Goal: Task Accomplishment & Management: Complete application form

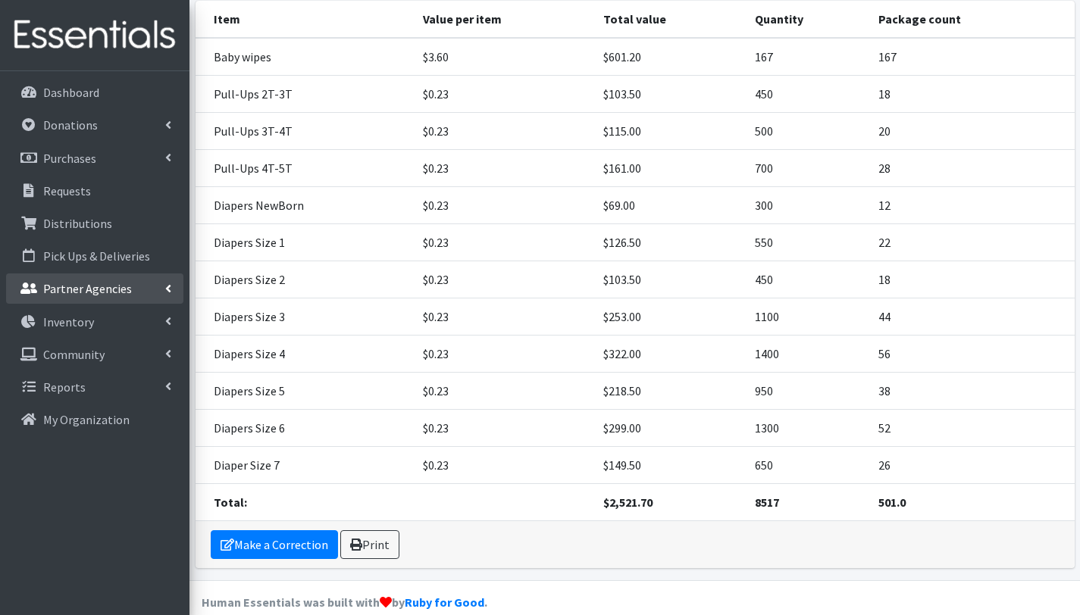
scroll to position [342, 0]
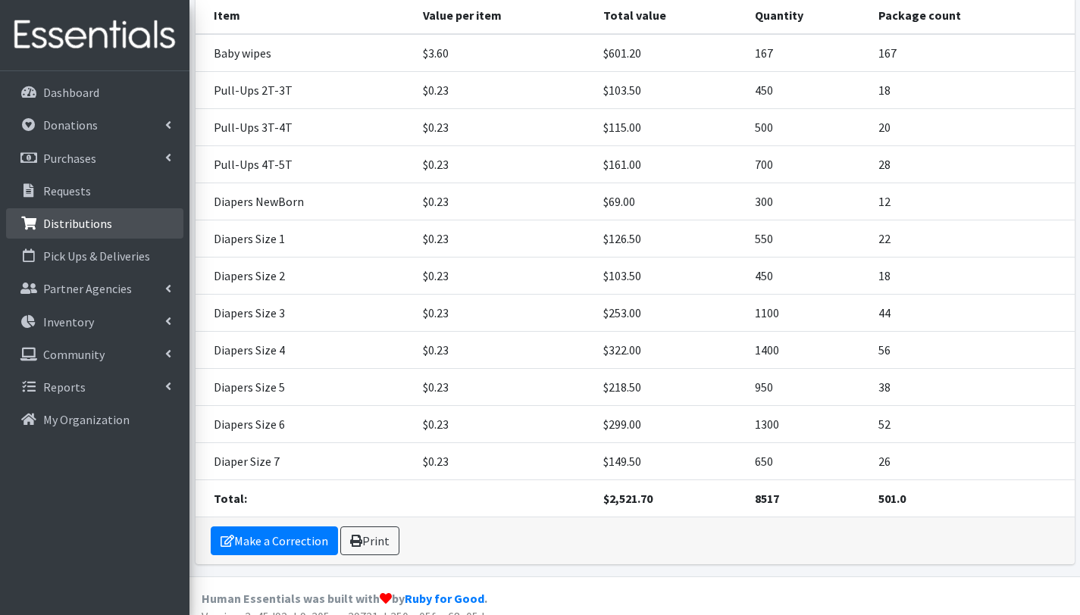
click at [80, 225] on p "Distributions" at bounding box center [77, 223] width 69 height 15
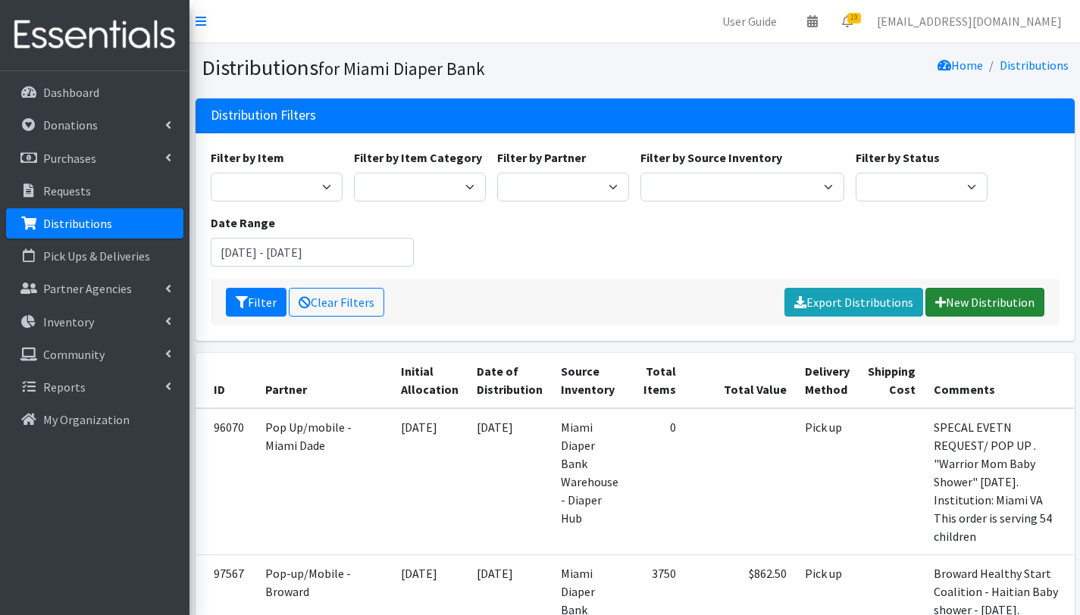
click at [1029, 299] on link "New Distribution" at bounding box center [984, 302] width 119 height 29
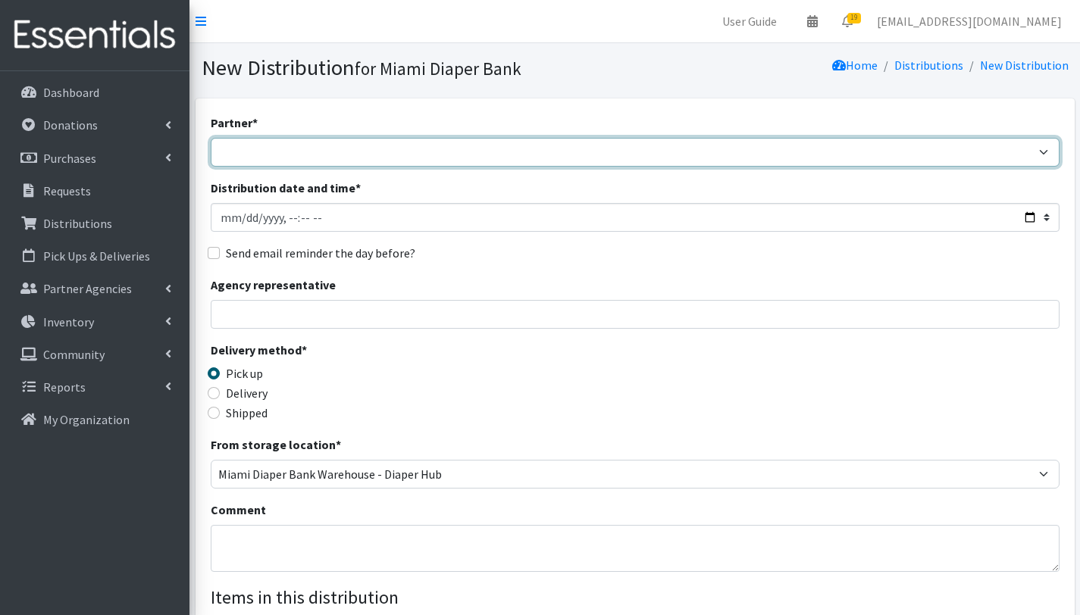
click at [335, 149] on select "305 Pink Pack A Safe Haven for Newborns Basic Needs Miami Belafonte TACOLCY Cen…" at bounding box center [635, 152] width 849 height 29
select select "6808"
click at [211, 138] on select "305 Pink Pack A Safe Haven for Newborns Basic Needs Miami Belafonte TACOLCY Cen…" at bounding box center [635, 152] width 849 height 29
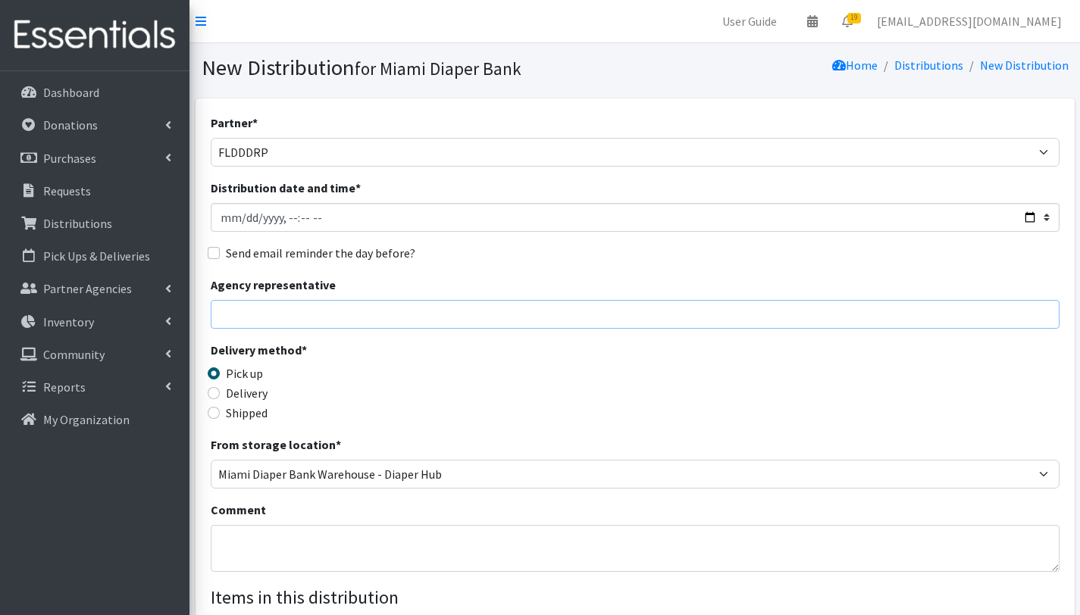
click at [249, 308] on input "Agency representative" at bounding box center [635, 314] width 849 height 29
type input "Gabriela Rojas"
click at [236, 536] on textarea "Comment" at bounding box center [635, 548] width 849 height 47
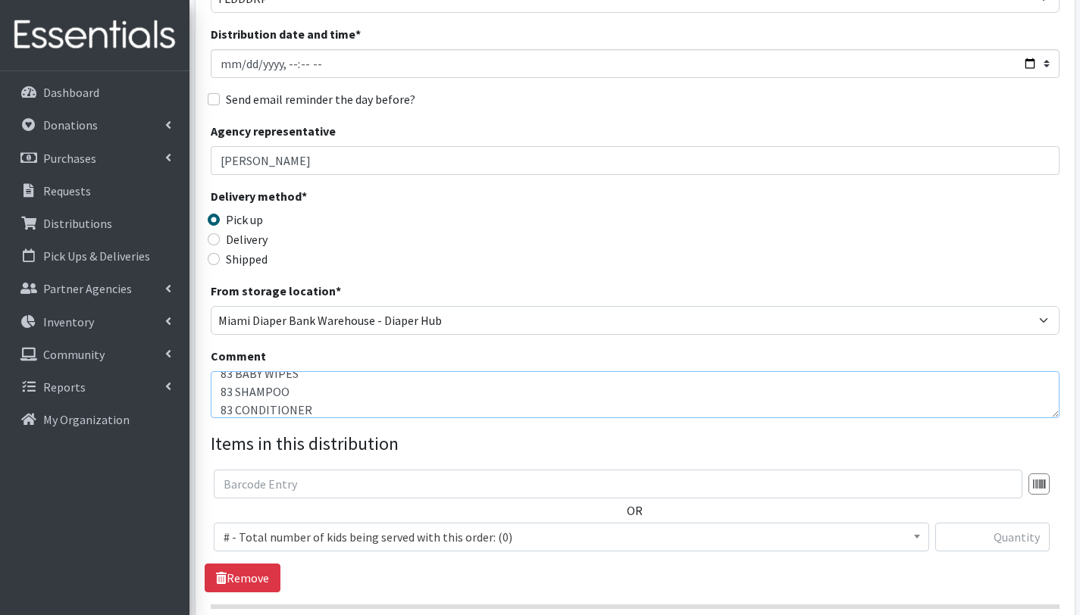
scroll to position [155, 0]
type textarea "FLDDDDRP Central 1. 10/06/2025 THIS ORDER IS SERVING 83 CHILDREN= OTHER BABY ES…"
click at [339, 479] on input "text" at bounding box center [618, 483] width 808 height 29
click at [326, 534] on span "# - Total number of kids being served with this order: (0)" at bounding box center [572, 536] width 696 height 21
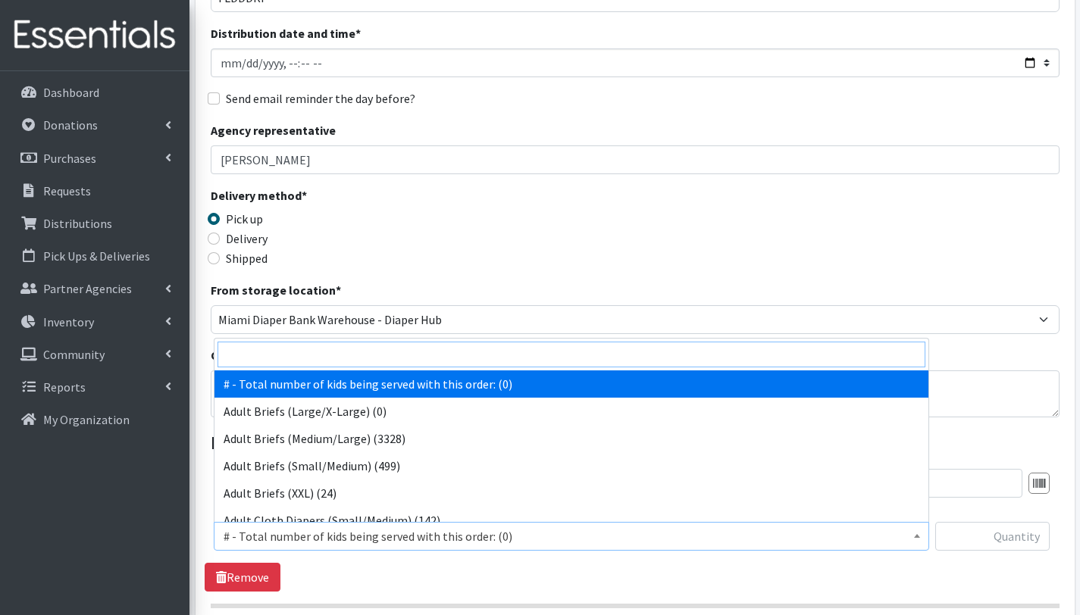
click at [314, 353] on input "search" at bounding box center [571, 355] width 708 height 26
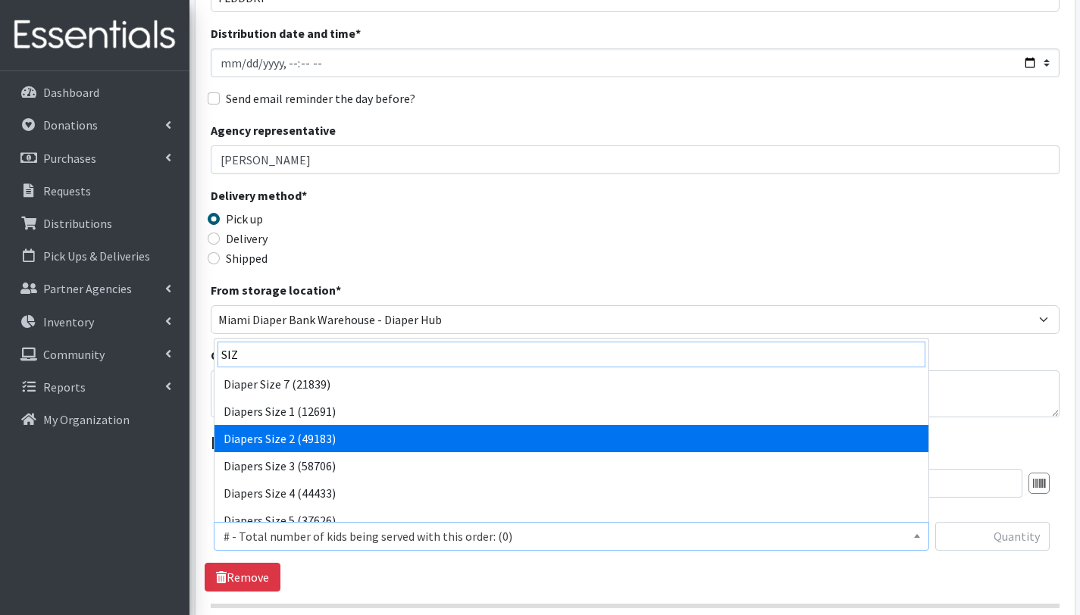
type input "SIZ"
select select "2668"
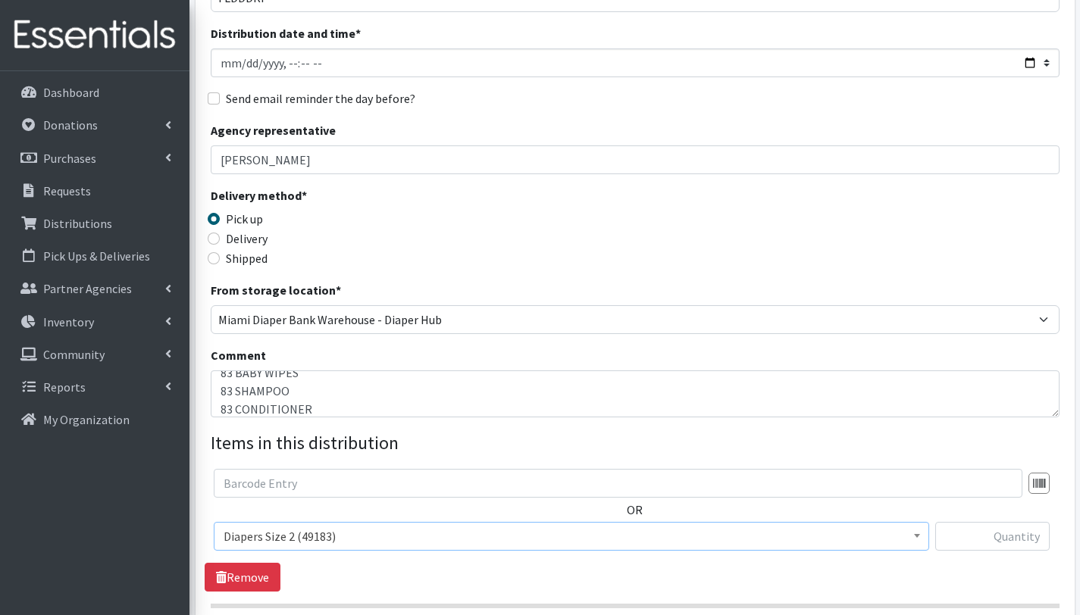
scroll to position [343, 0]
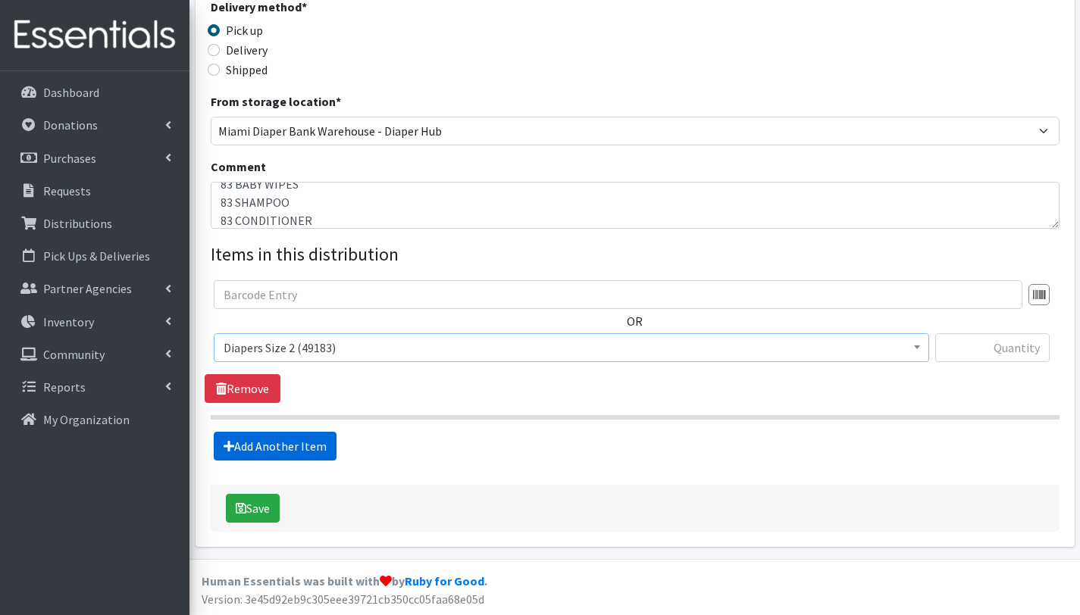
click at [297, 446] on link "Add Another Item" at bounding box center [275, 446] width 123 height 29
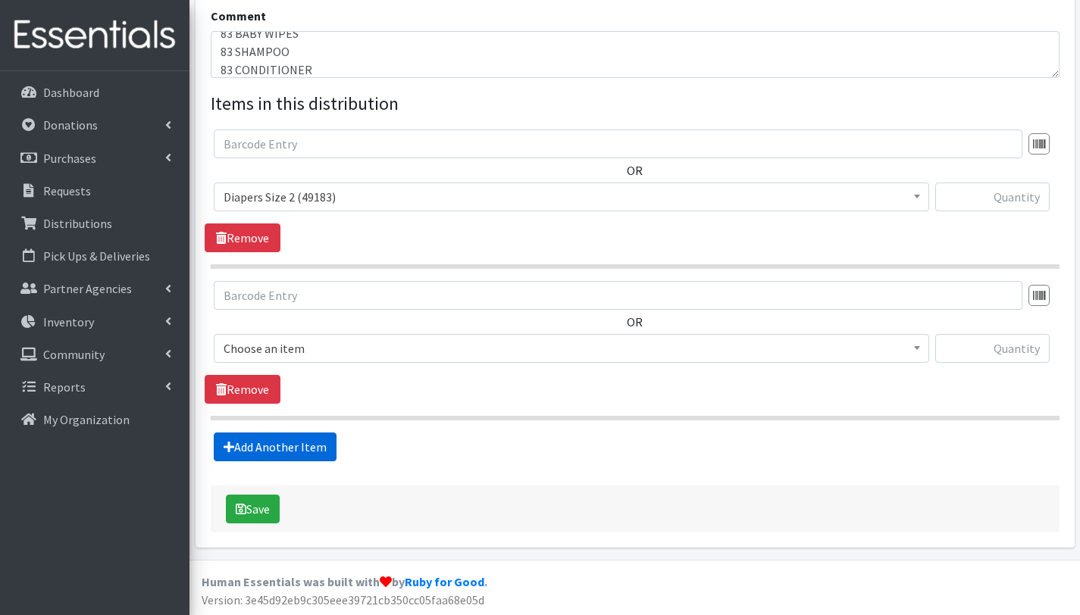
scroll to position [495, 0]
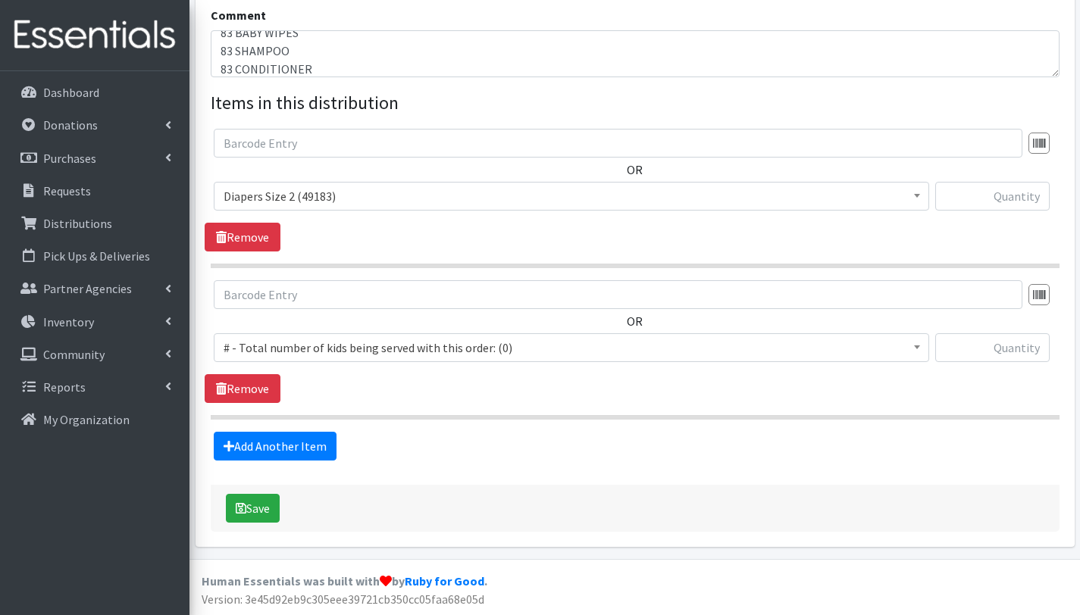
click at [300, 339] on span "# - Total number of kids being served with this order: (0)" at bounding box center [572, 347] width 696 height 21
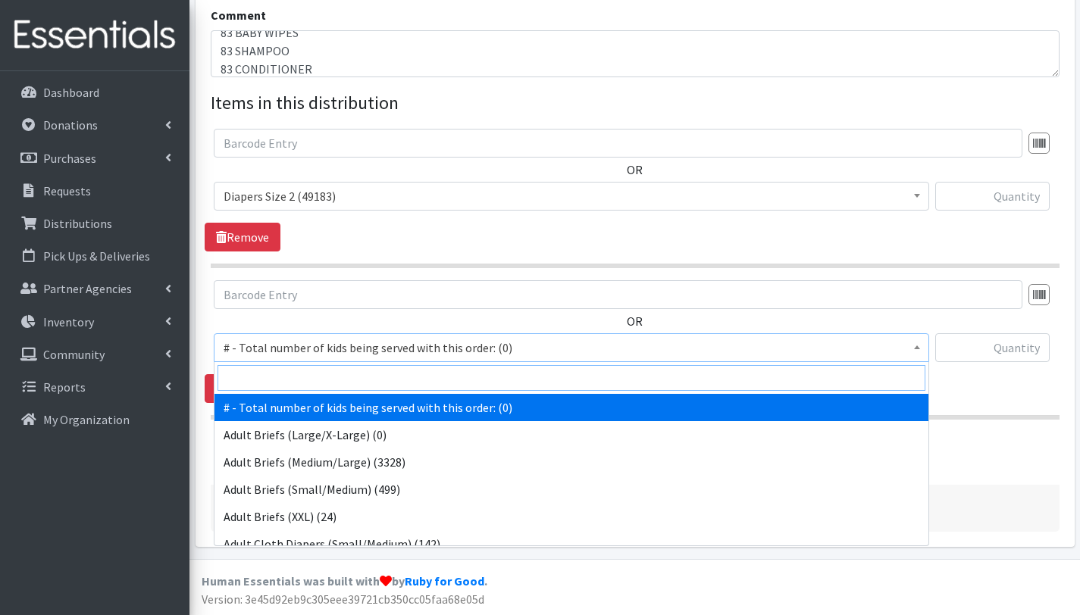
click at [295, 366] on input "search" at bounding box center [571, 378] width 708 height 26
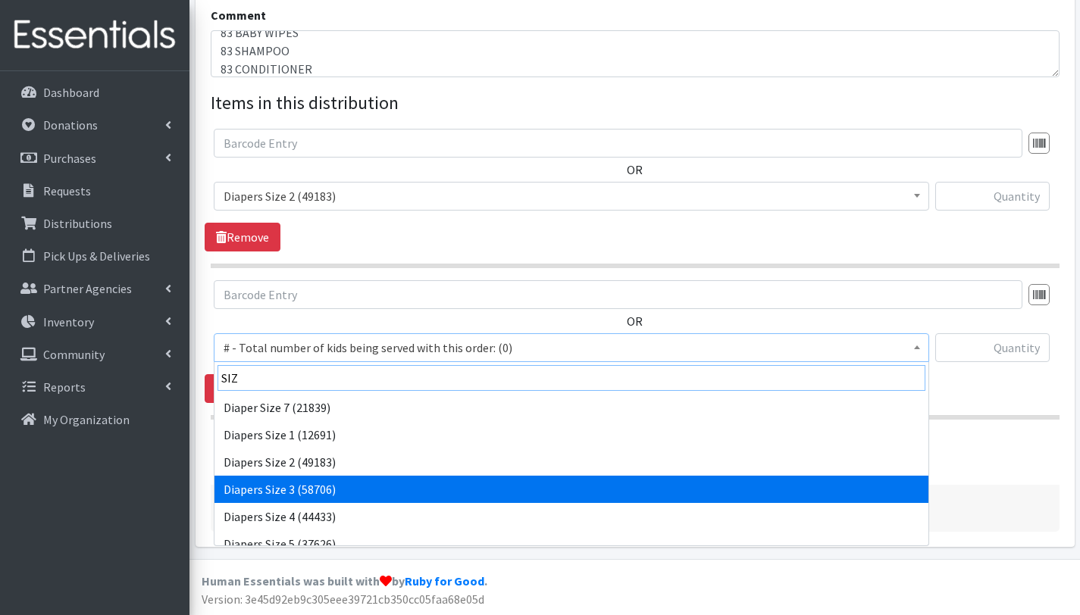
type input "SIZ"
select select "2655"
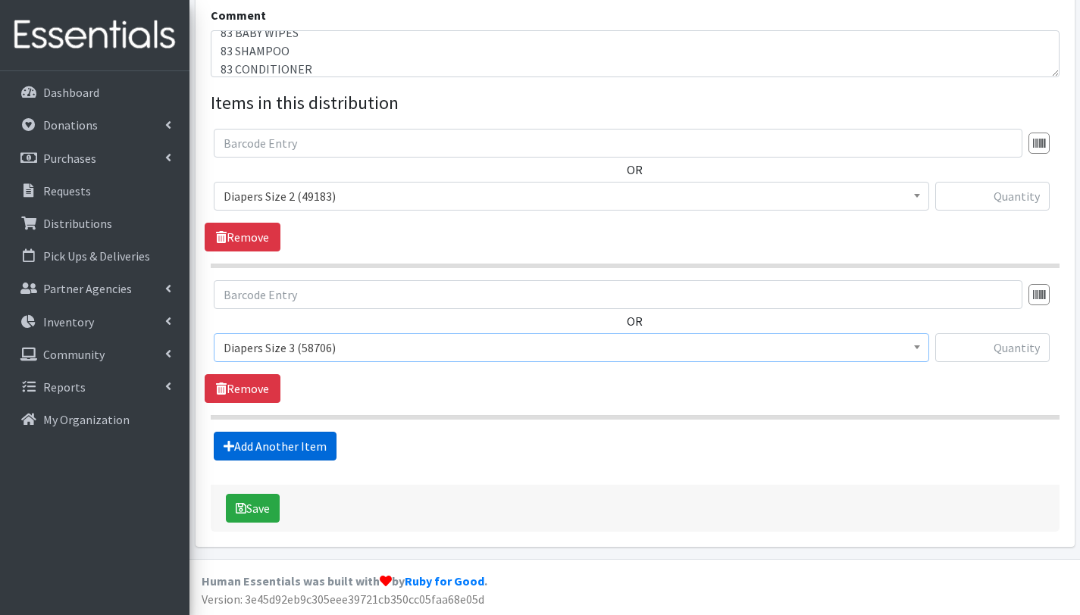
click at [301, 458] on link "Add Another Item" at bounding box center [275, 446] width 123 height 29
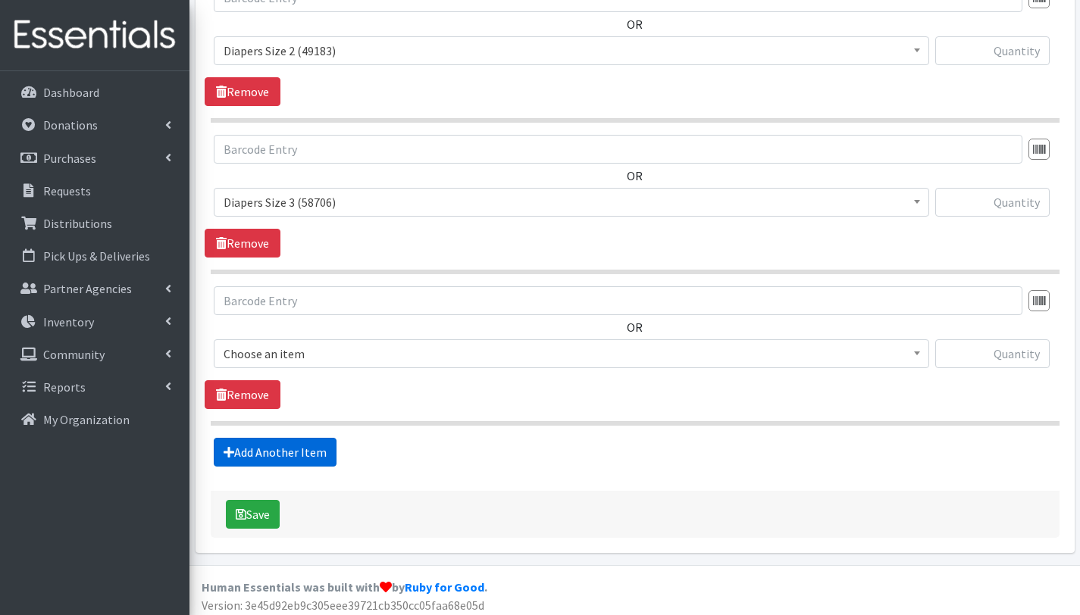
scroll to position [646, 0]
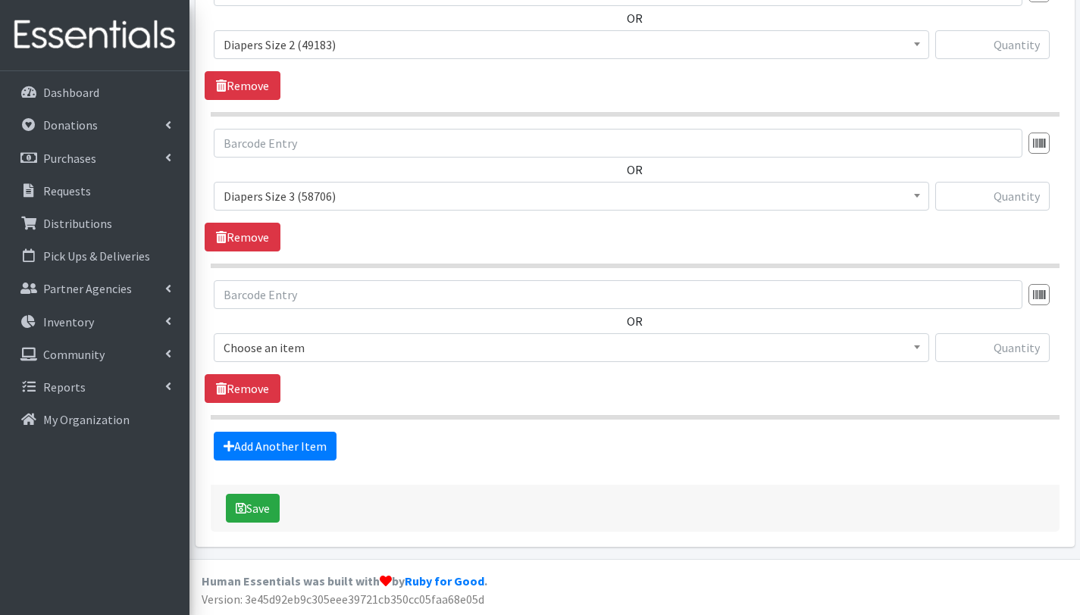
click at [307, 337] on span "Choose an item" at bounding box center [572, 347] width 696 height 21
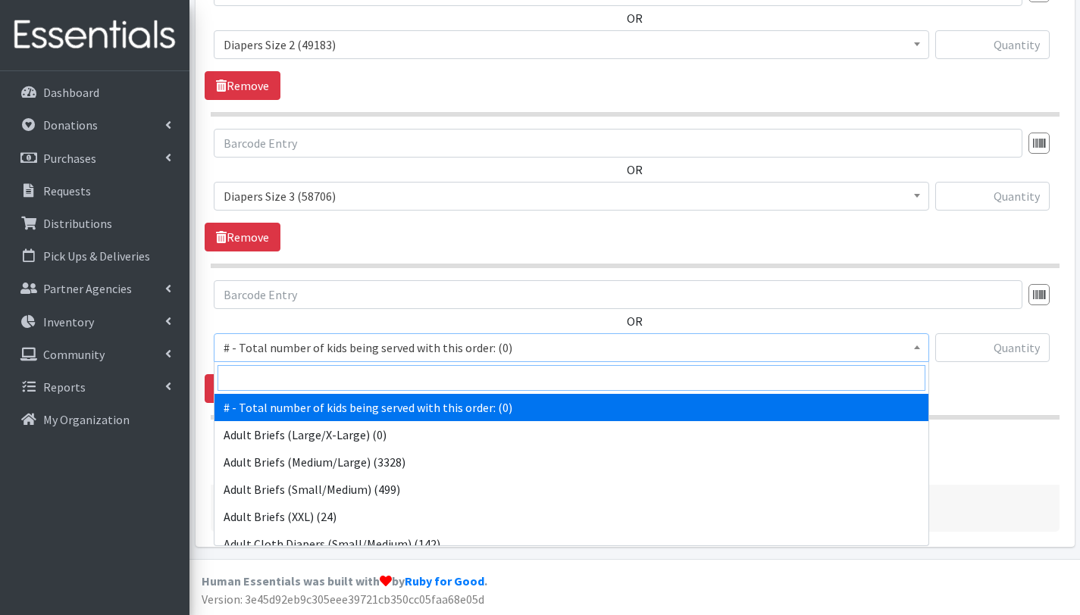
click at [300, 377] on input "search" at bounding box center [571, 378] width 708 height 26
click at [299, 377] on input "search" at bounding box center [571, 378] width 708 height 26
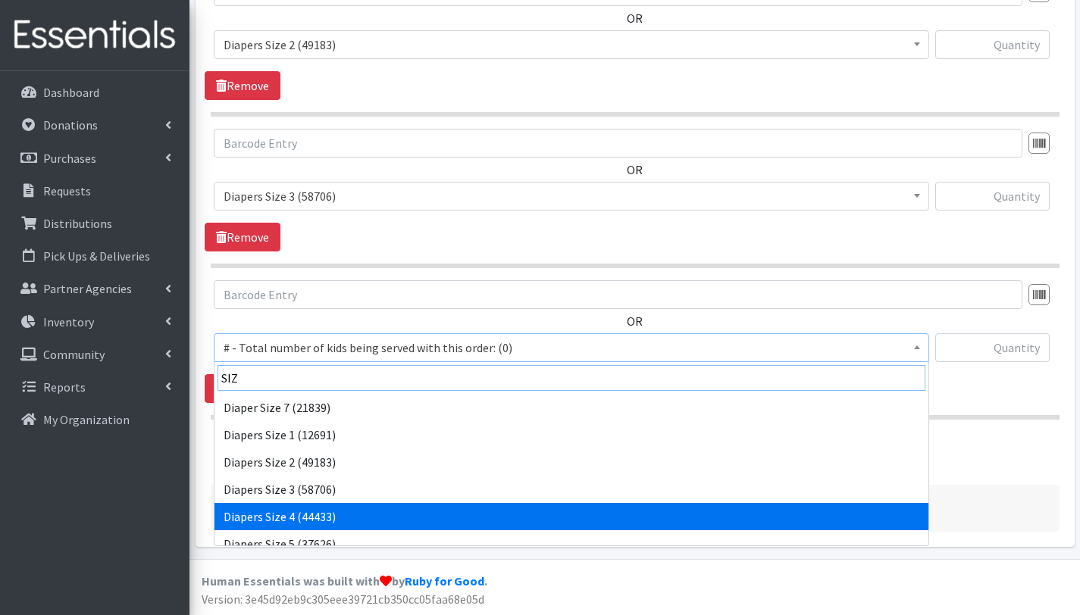
type input "SIZ"
select select "2661"
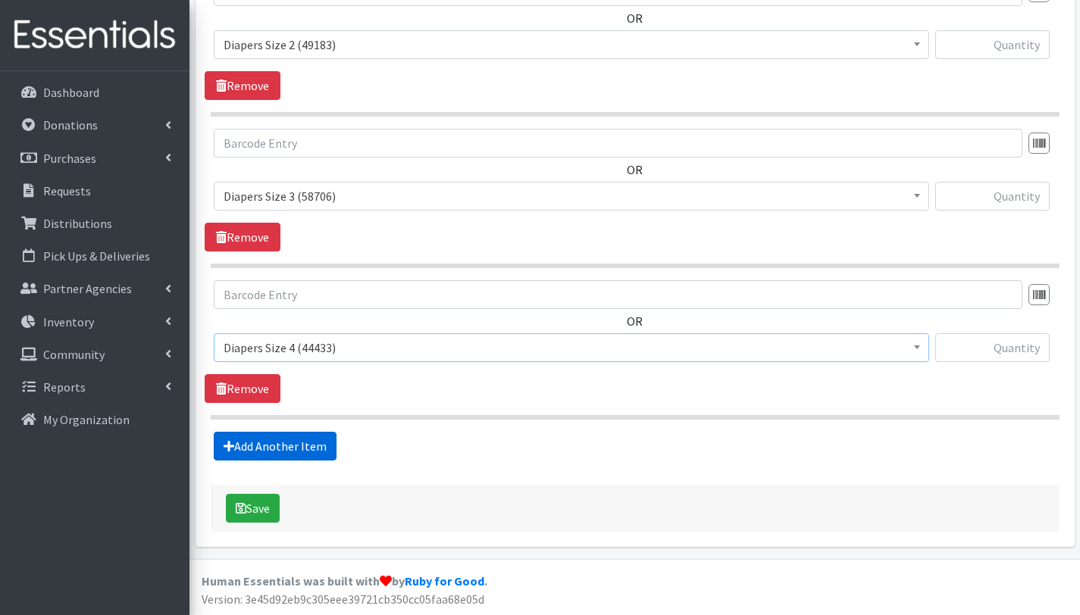
click at [305, 446] on link "Add Another Item" at bounding box center [275, 446] width 123 height 29
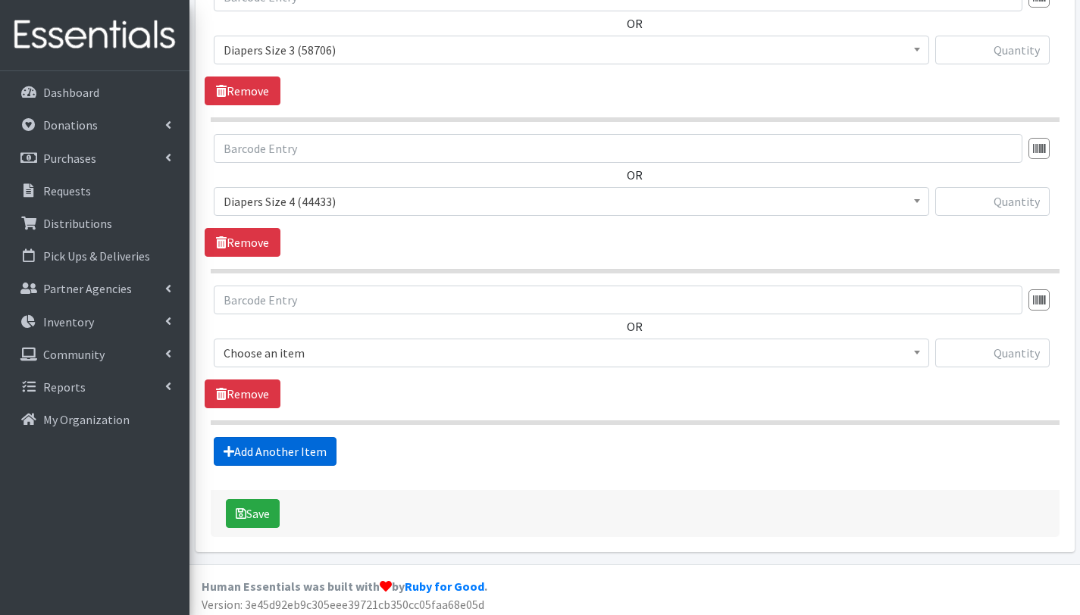
scroll to position [798, 0]
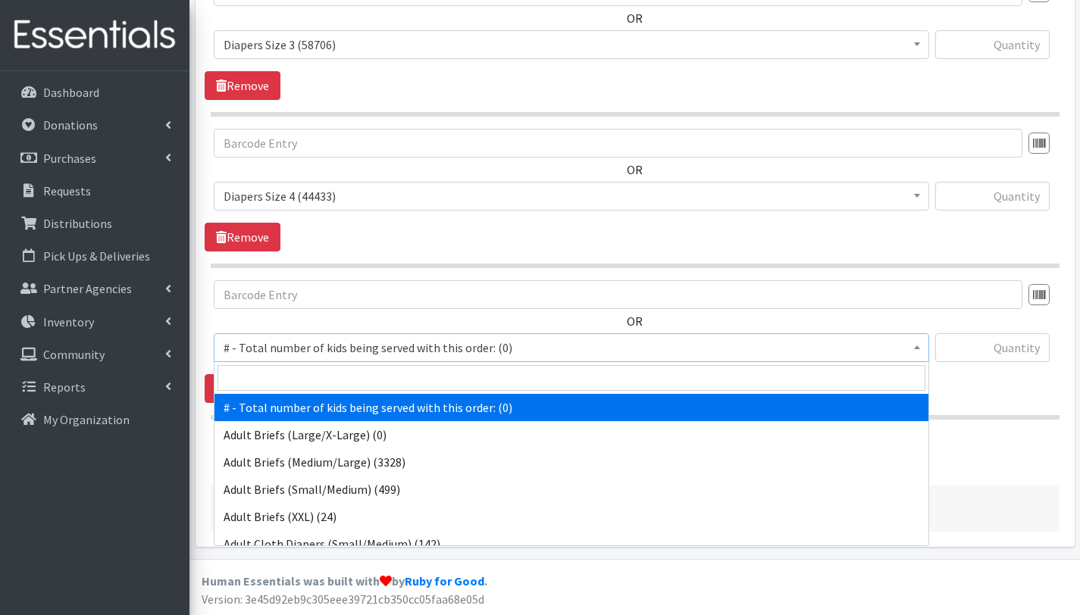
click at [313, 344] on span "# - Total number of kids being served with this order: (0)" at bounding box center [572, 347] width 696 height 21
click at [305, 379] on input "search" at bounding box center [571, 378] width 708 height 26
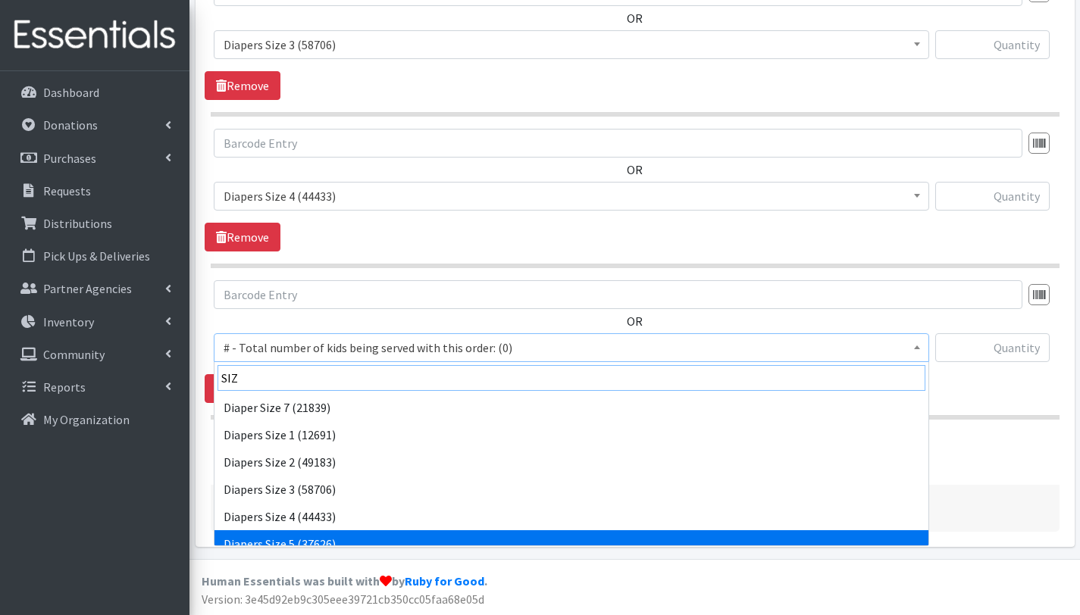
type input "SIZ"
select select "2652"
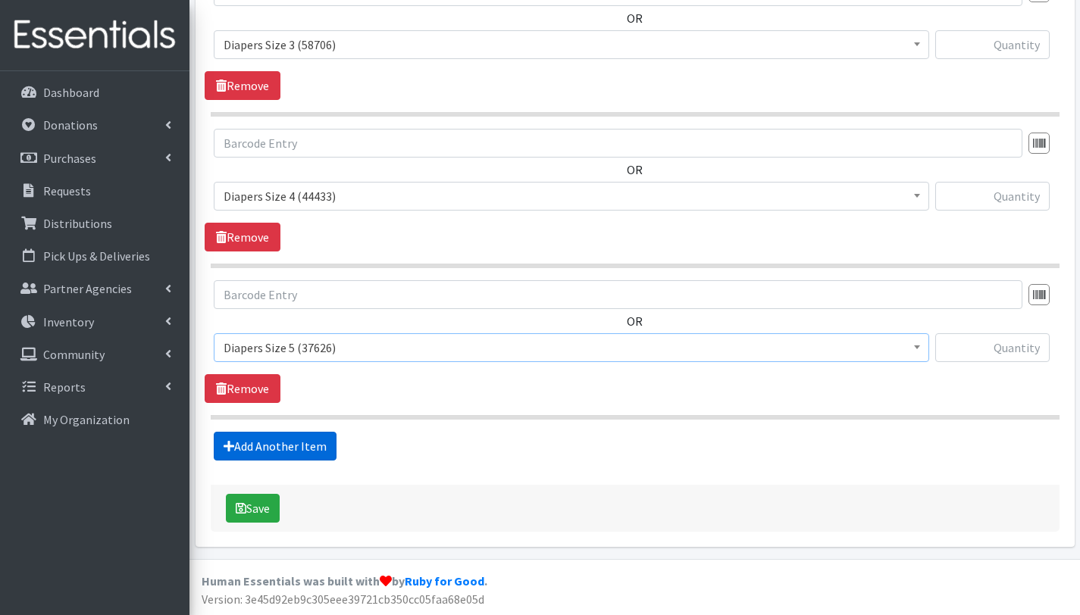
click at [305, 446] on link "Add Another Item" at bounding box center [275, 446] width 123 height 29
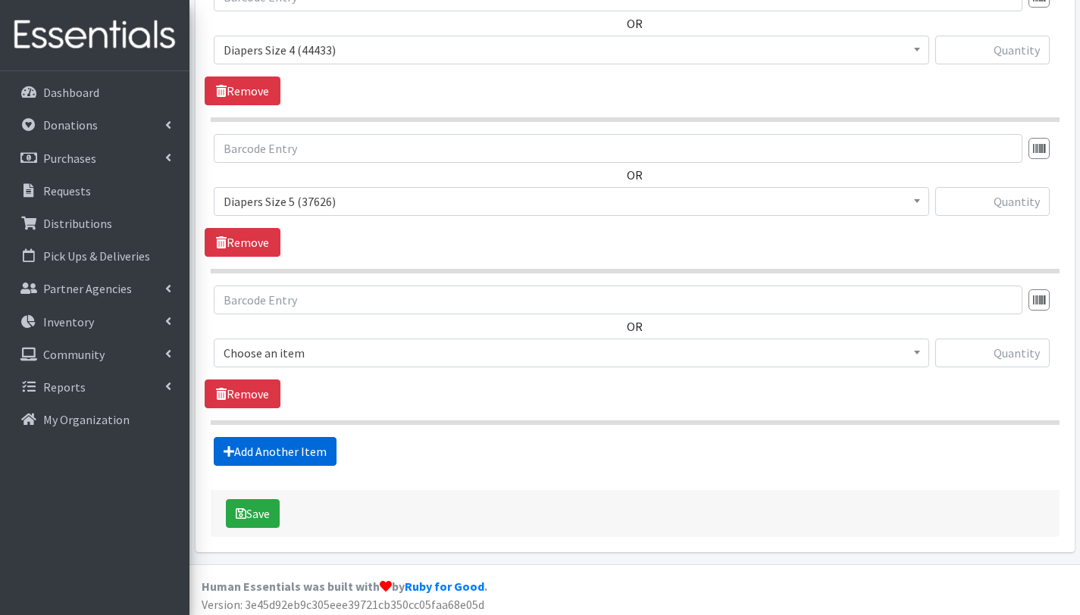
scroll to position [949, 0]
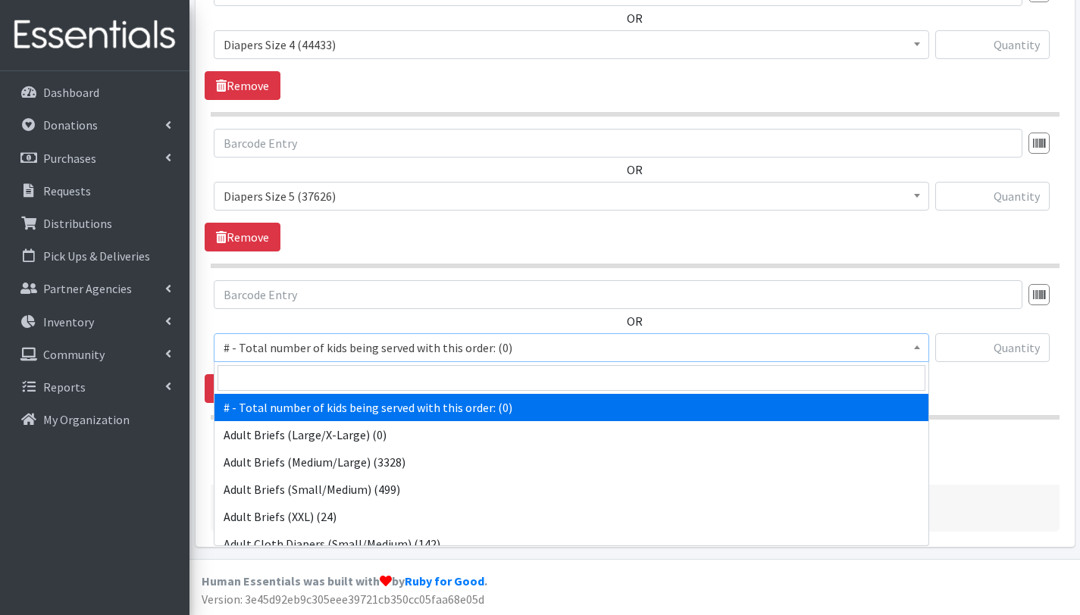
click at [302, 347] on span "# - Total number of kids being served with this order: (0)" at bounding box center [572, 347] width 696 height 21
click at [301, 376] on input "search" at bounding box center [571, 378] width 708 height 26
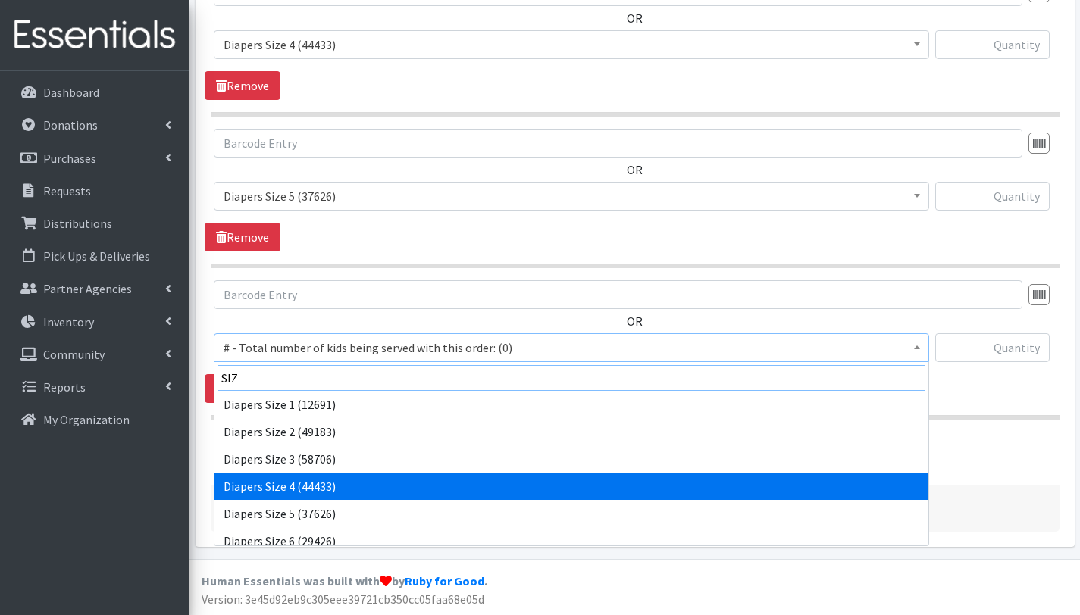
scroll to position [34, 0]
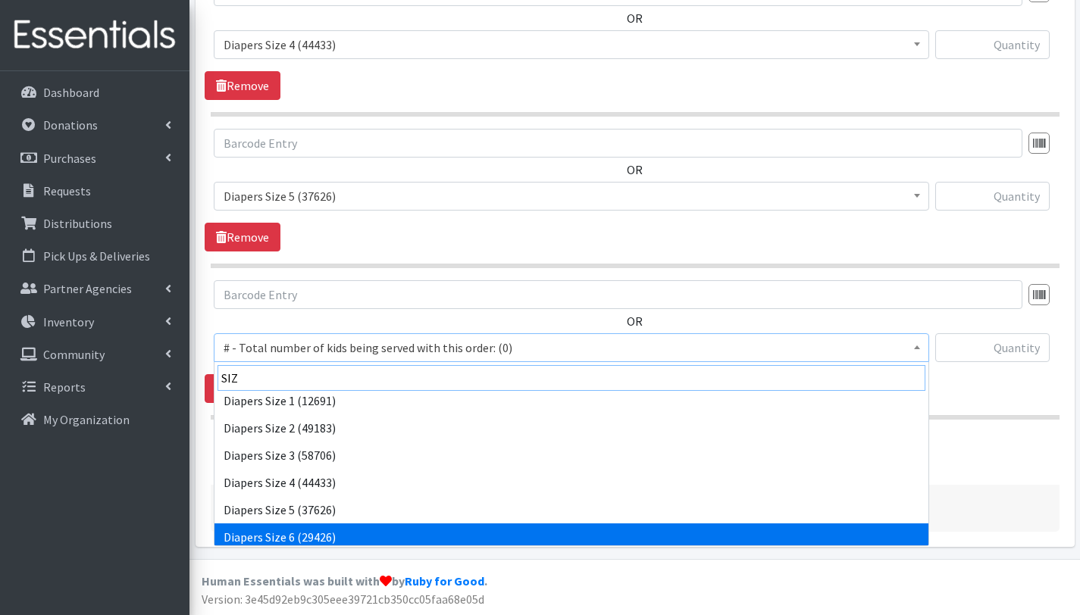
type input "SIZ"
select select "2674"
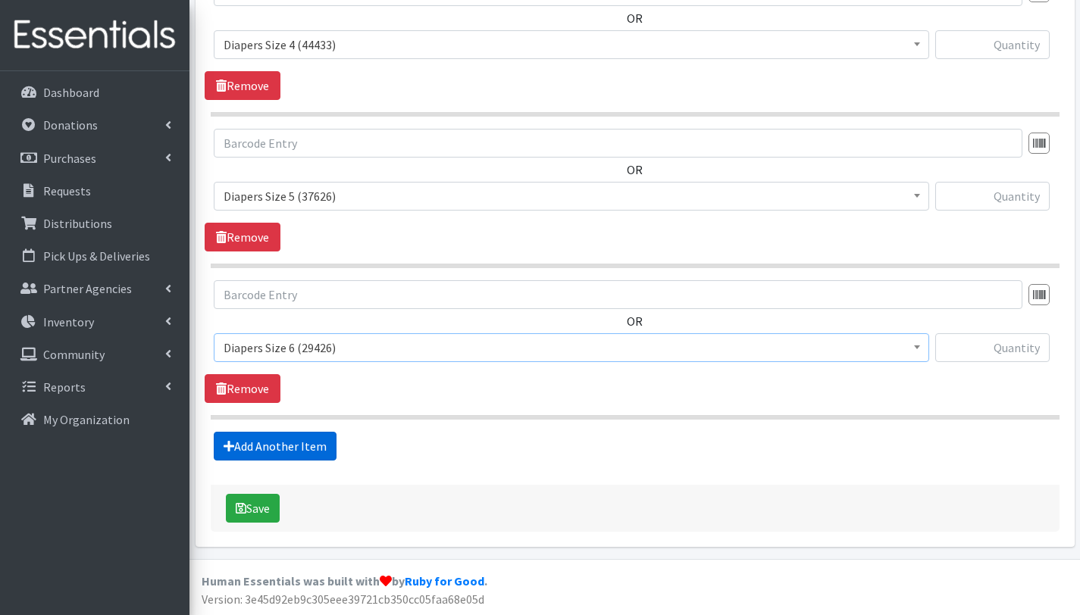
click at [301, 442] on link "Add Another Item" at bounding box center [275, 446] width 123 height 29
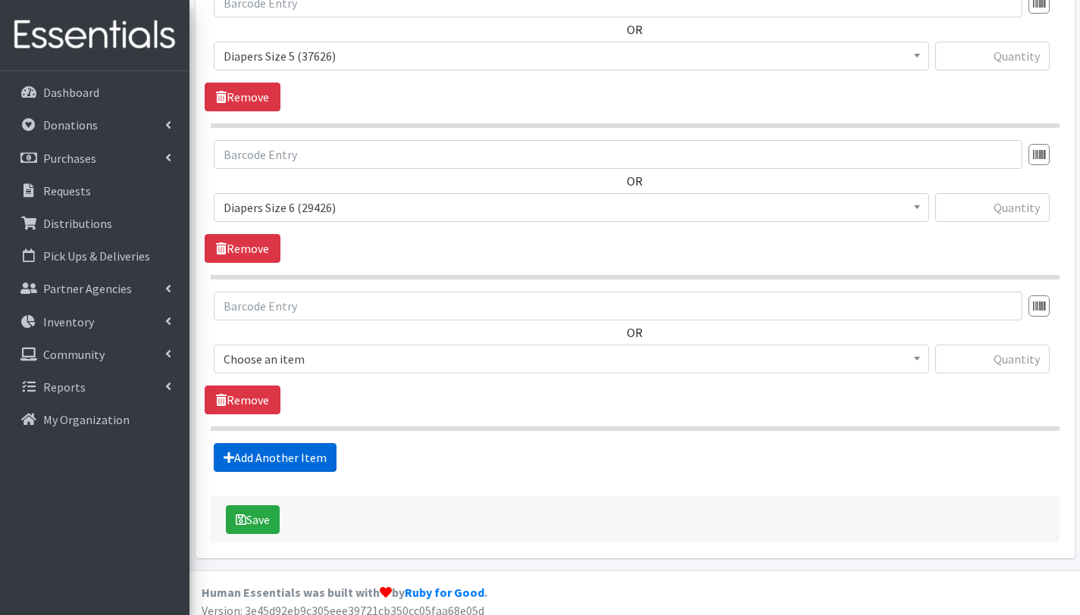
scroll to position [1101, 0]
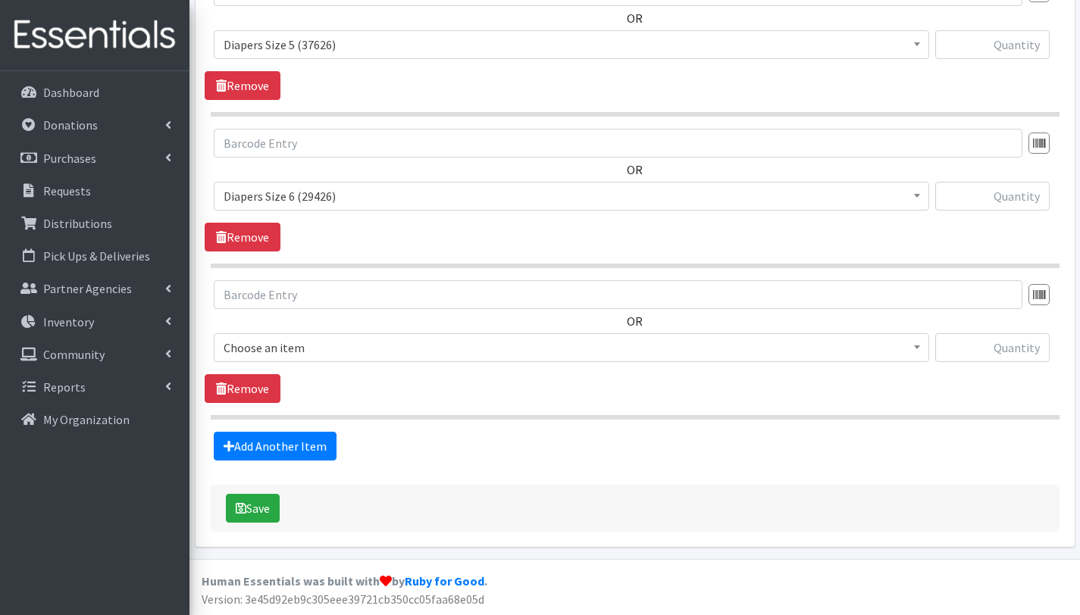
click at [317, 343] on span "Choose an item" at bounding box center [572, 347] width 696 height 21
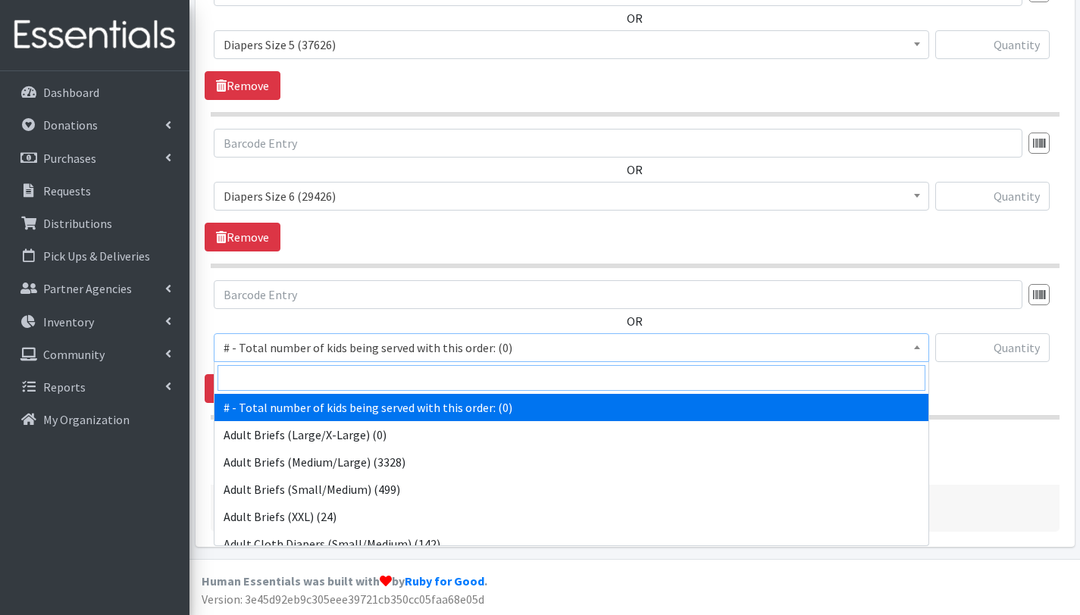
click at [317, 377] on input "search" at bounding box center [571, 378] width 708 height 26
type input "SIZ"
select select "12644"
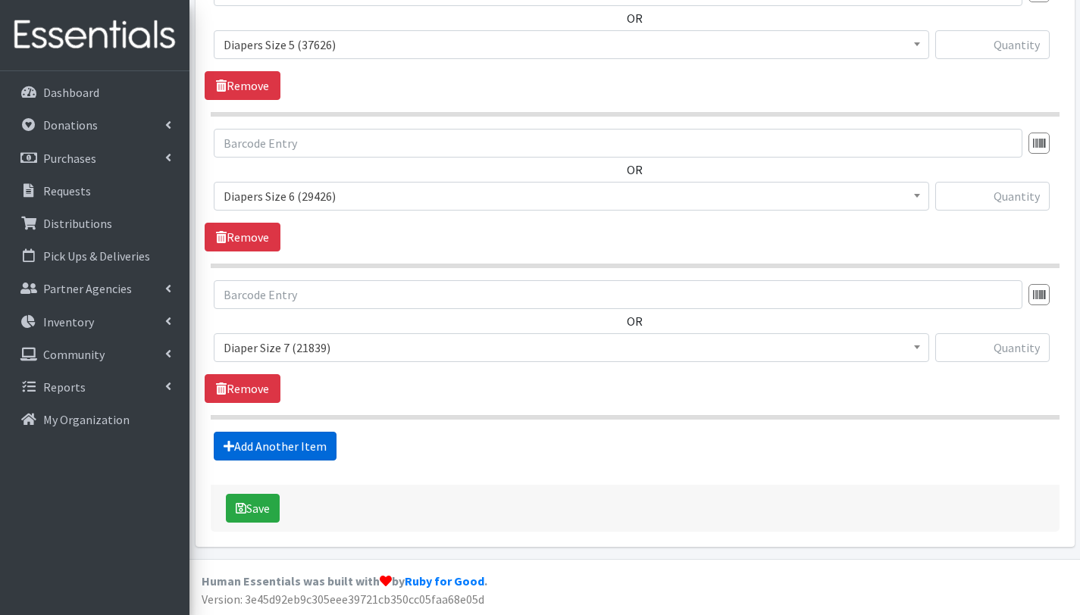
click at [279, 450] on link "Add Another Item" at bounding box center [275, 446] width 123 height 29
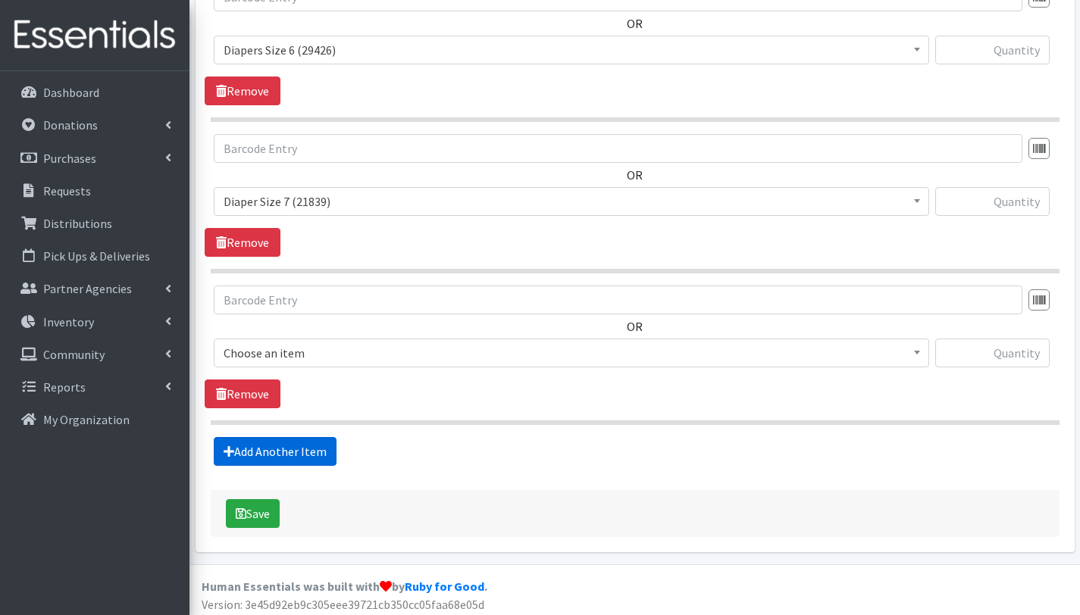
scroll to position [1252, 0]
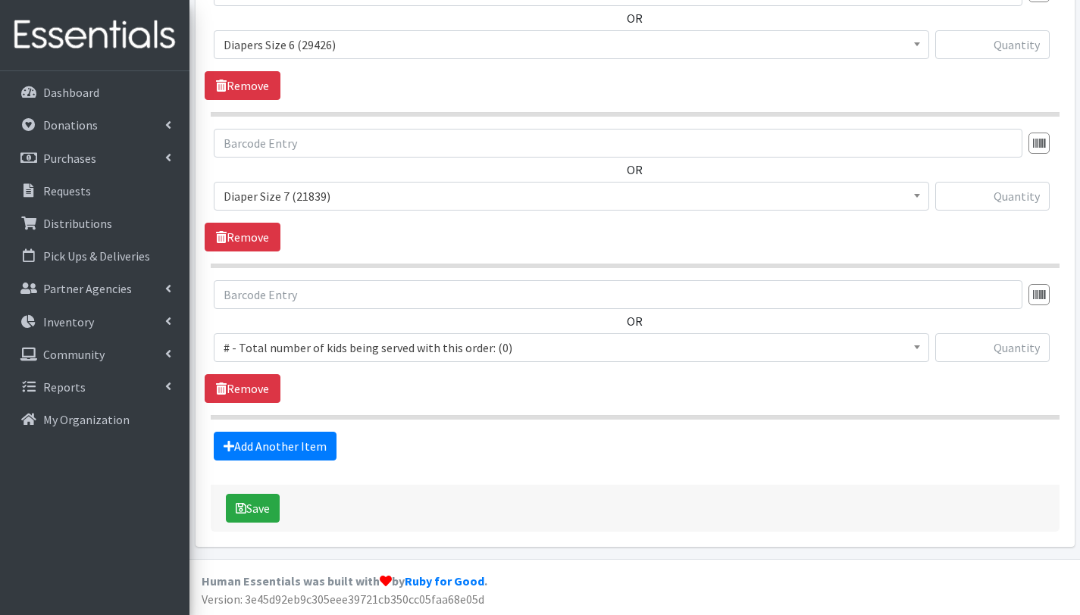
click at [295, 345] on span "# - Total number of kids being served with this order: (0)" at bounding box center [572, 347] width 696 height 21
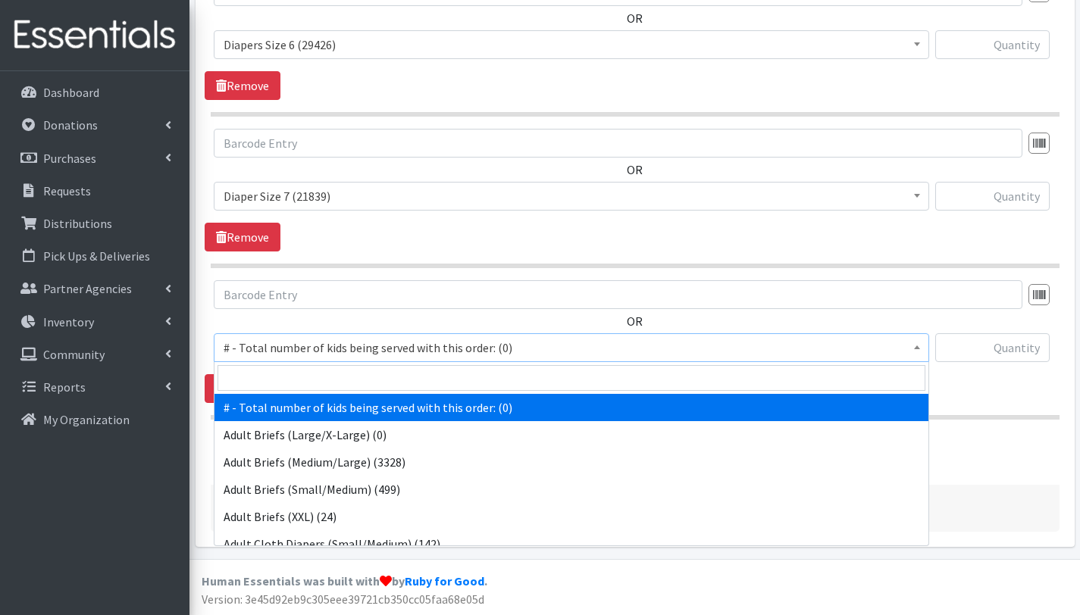
click at [295, 374] on input "search" at bounding box center [571, 378] width 708 height 26
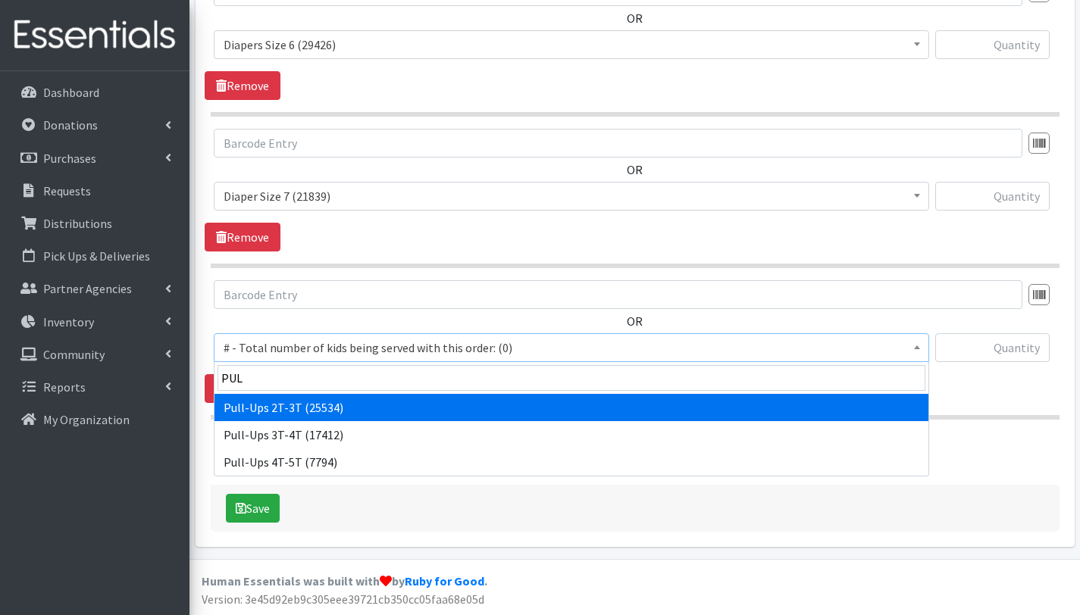
type input "PUL"
select select "2644"
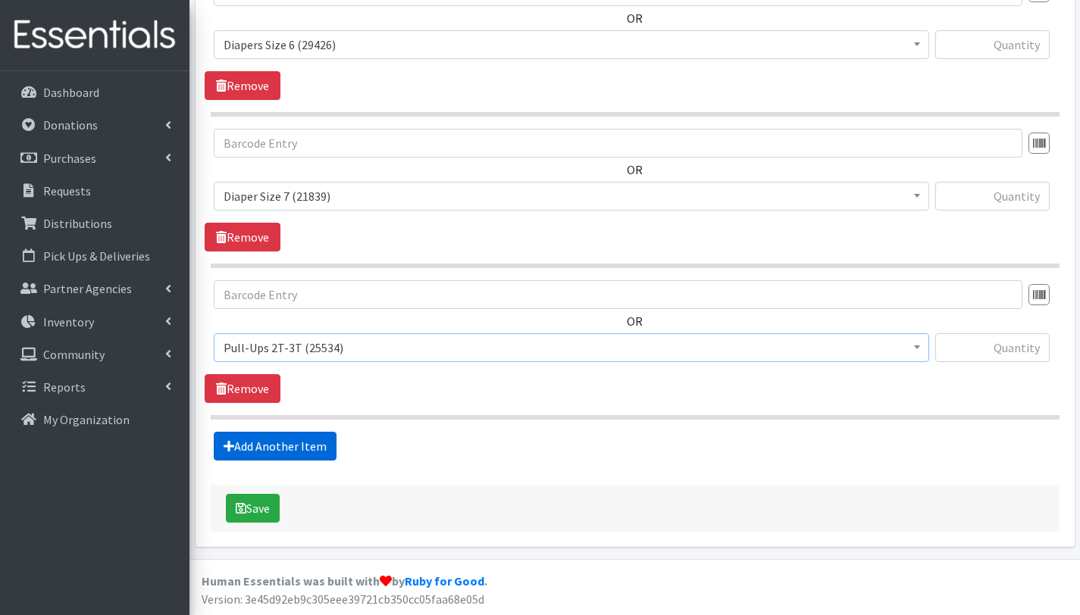
click at [296, 446] on link "Add Another Item" at bounding box center [275, 446] width 123 height 29
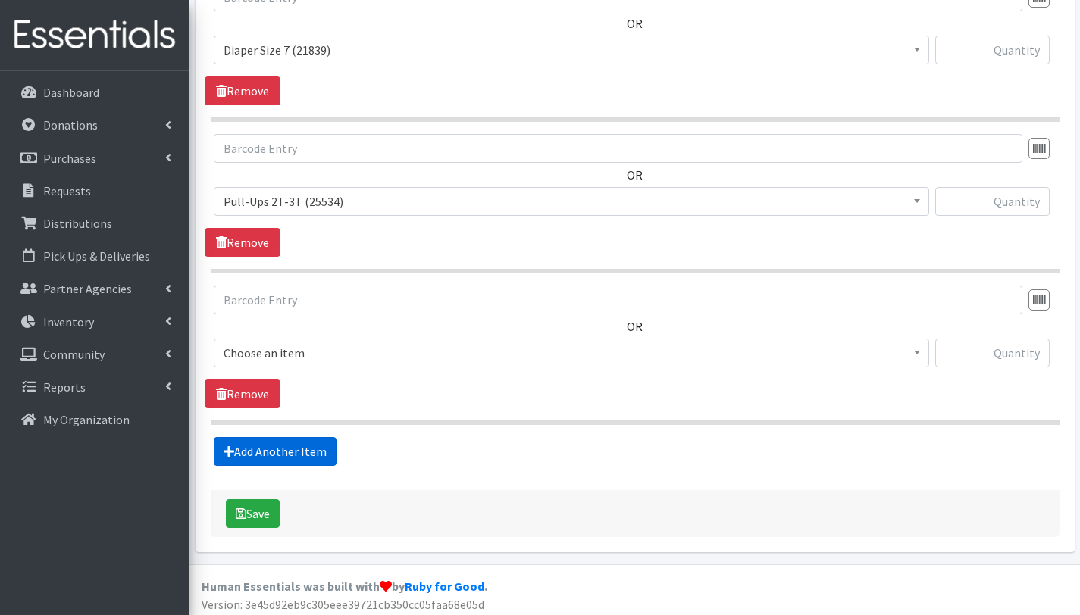
scroll to position [1404, 0]
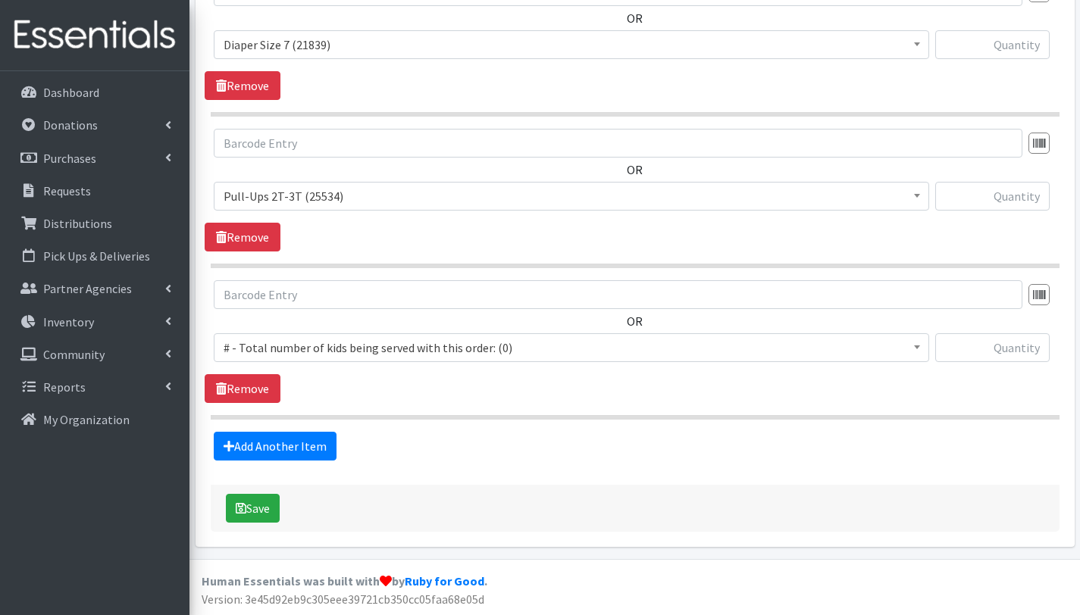
click at [315, 352] on span "# - Total number of kids being served with this order: (0)" at bounding box center [572, 347] width 696 height 21
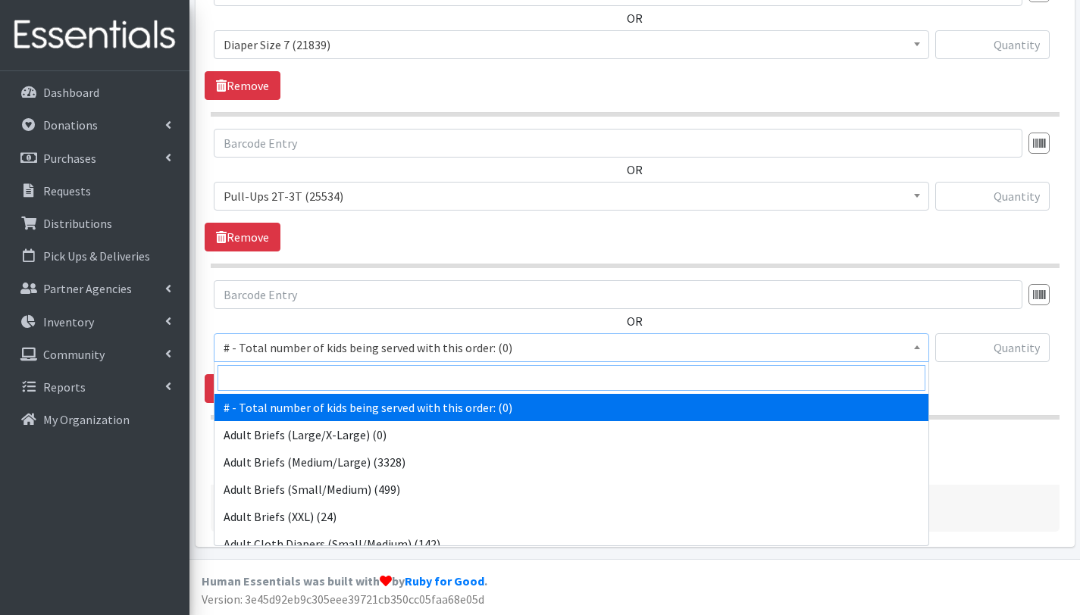
click at [313, 386] on input "search" at bounding box center [571, 378] width 708 height 26
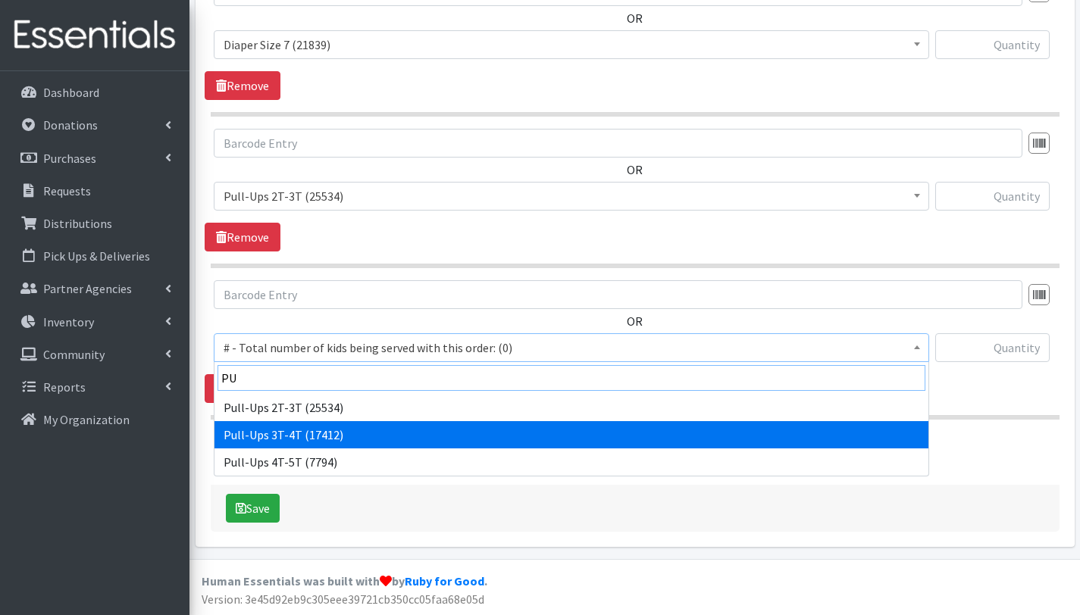
type input "PU"
select select "2679"
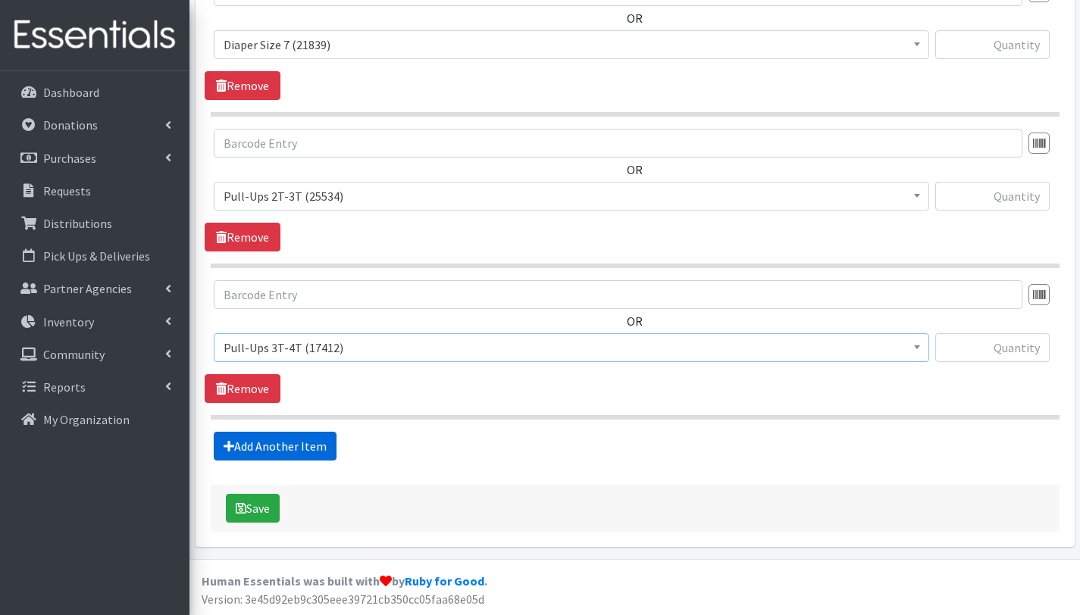
click at [314, 446] on link "Add Another Item" at bounding box center [275, 446] width 123 height 29
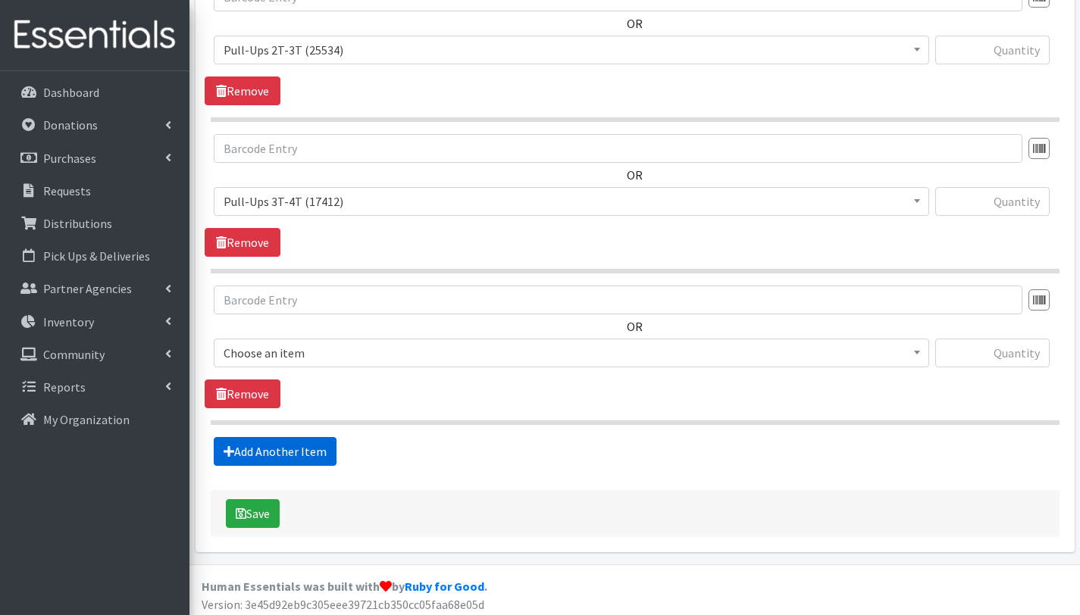
scroll to position [1556, 0]
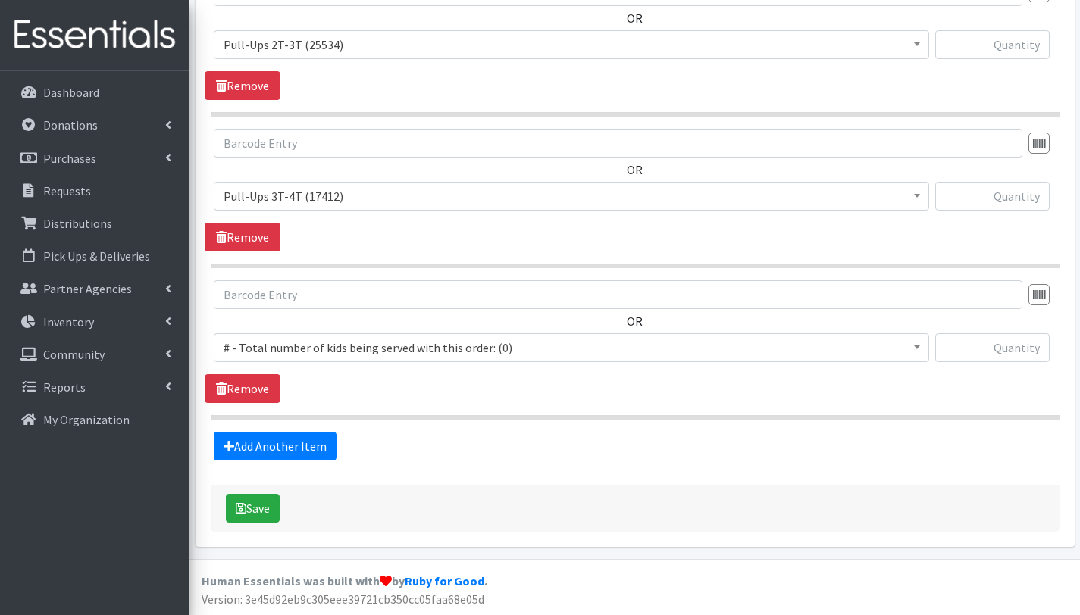
click at [303, 338] on span "# - Total number of kids being served with this order: (0)" at bounding box center [572, 347] width 696 height 21
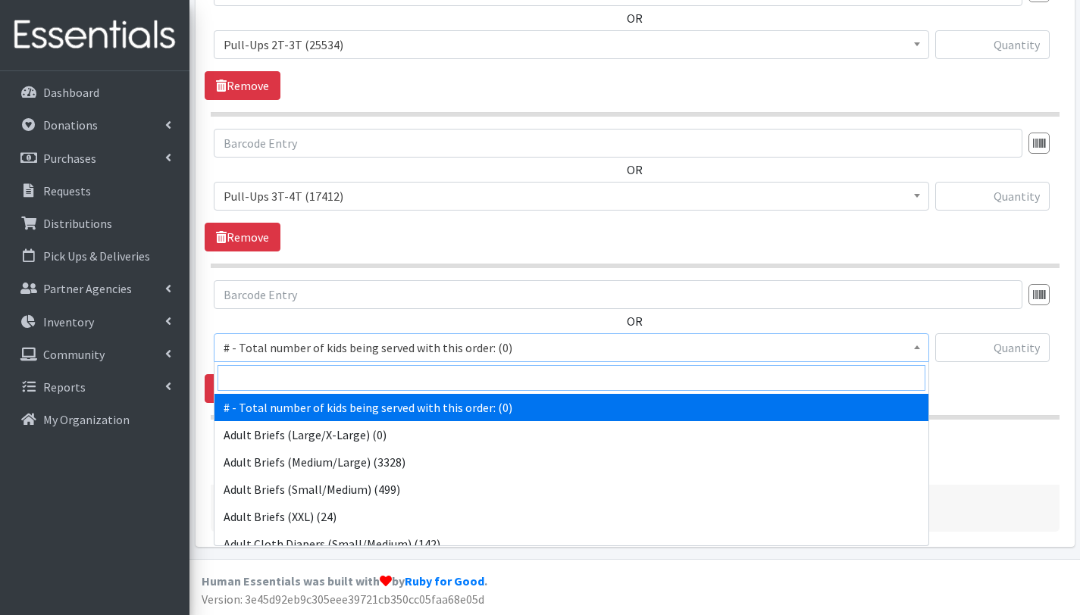
click at [311, 378] on input "search" at bounding box center [571, 378] width 708 height 26
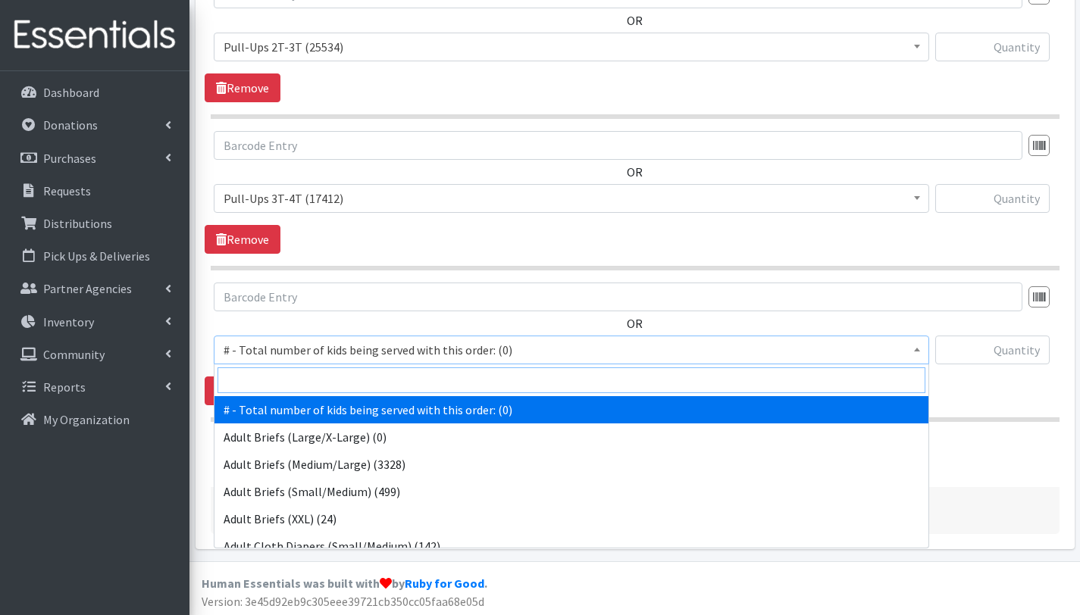
scroll to position [1553, 0]
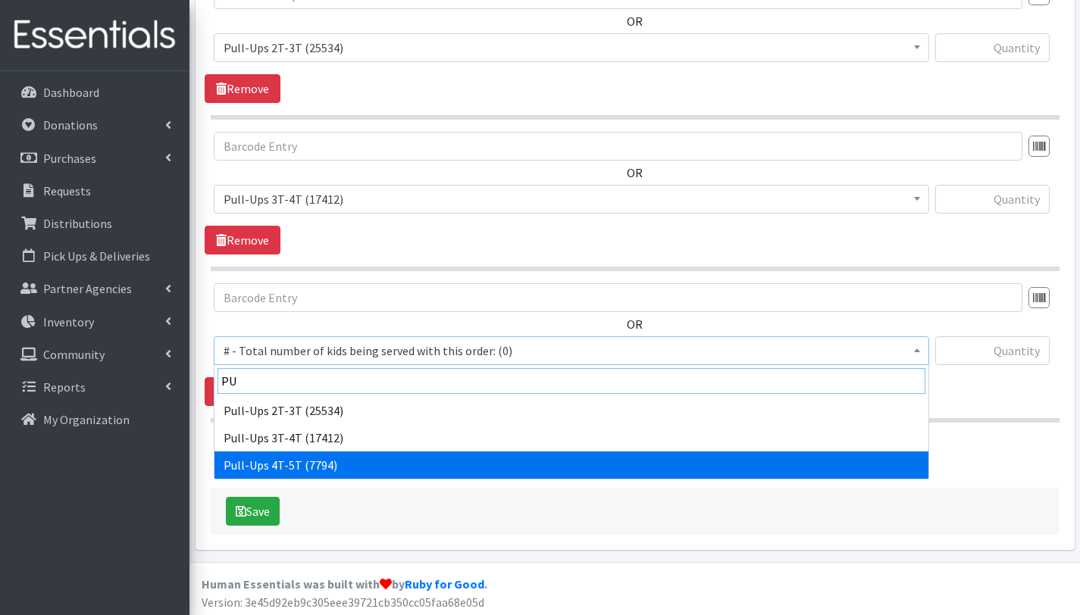
type input "PU"
select select "2680"
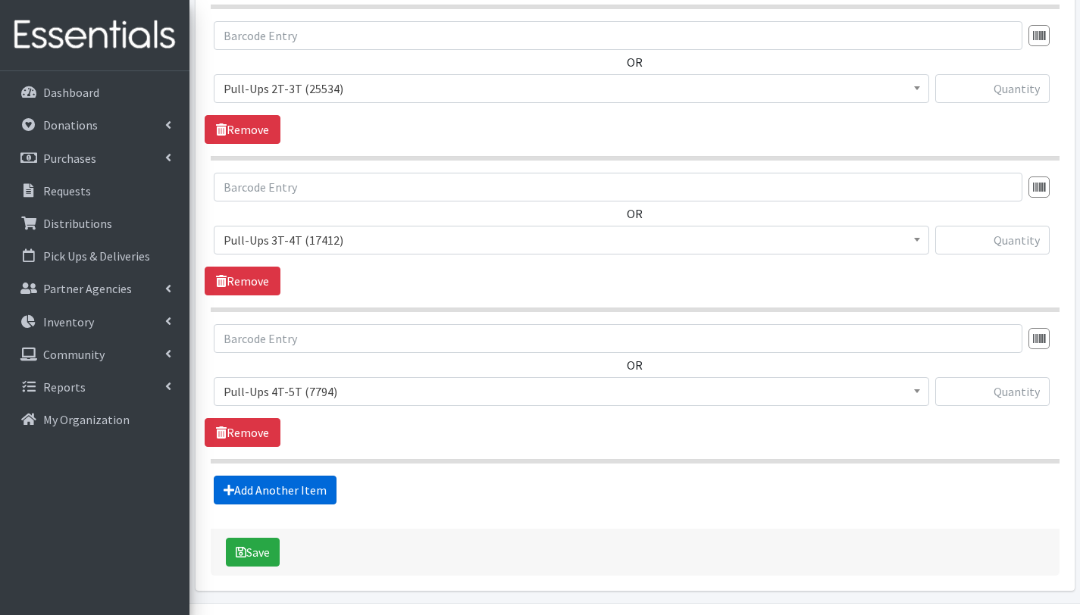
click at [311, 491] on link "Add Another Item" at bounding box center [275, 490] width 123 height 29
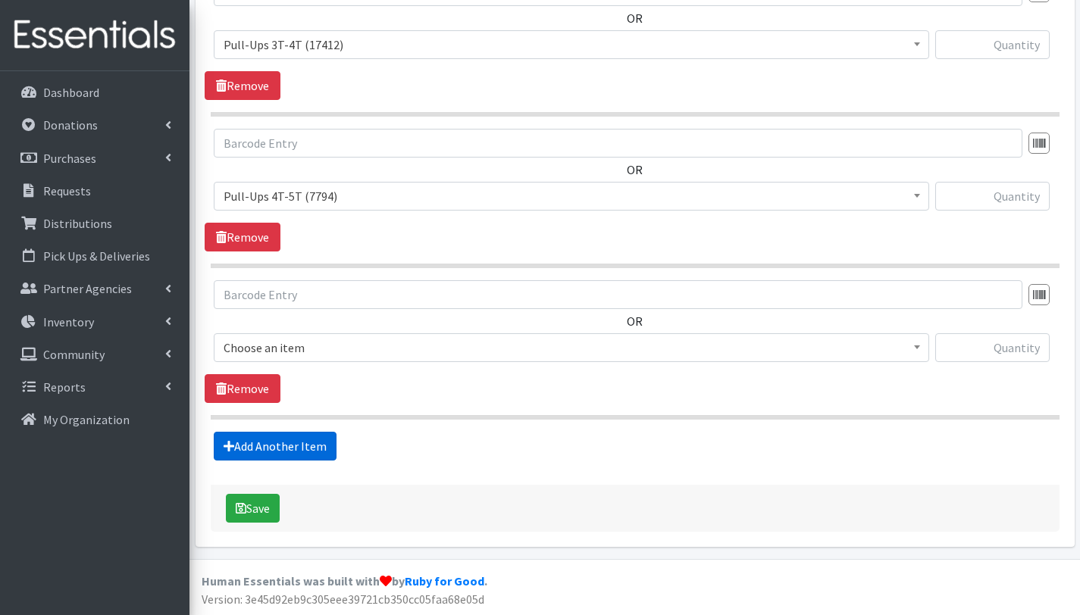
scroll to position [1707, 0]
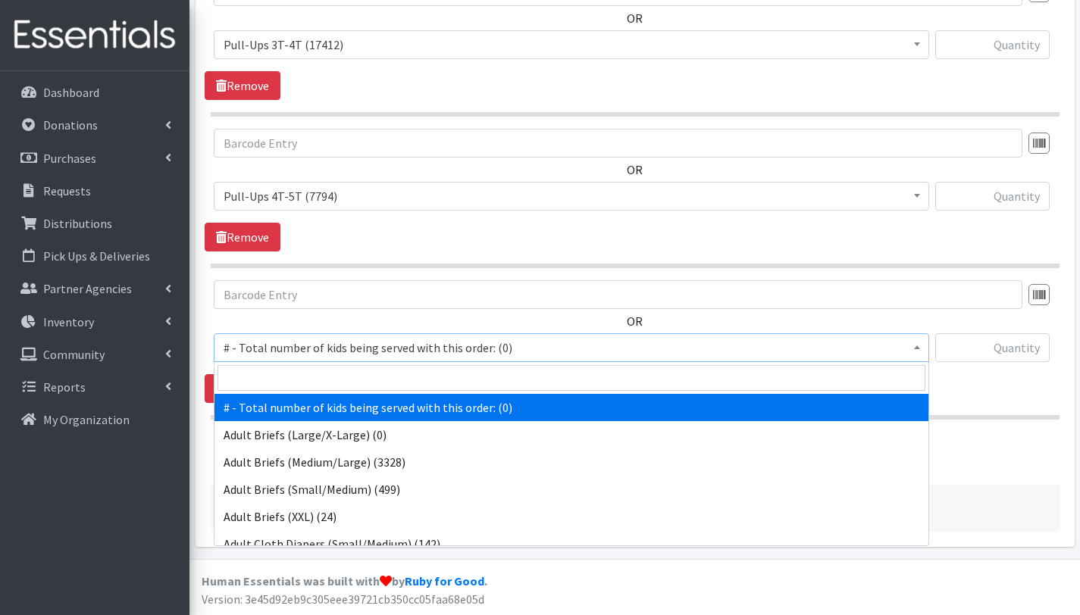
click at [336, 349] on span "# - Total number of kids being served with this order: (0)" at bounding box center [572, 347] width 696 height 21
click at [335, 378] on input "search" at bounding box center [571, 378] width 708 height 26
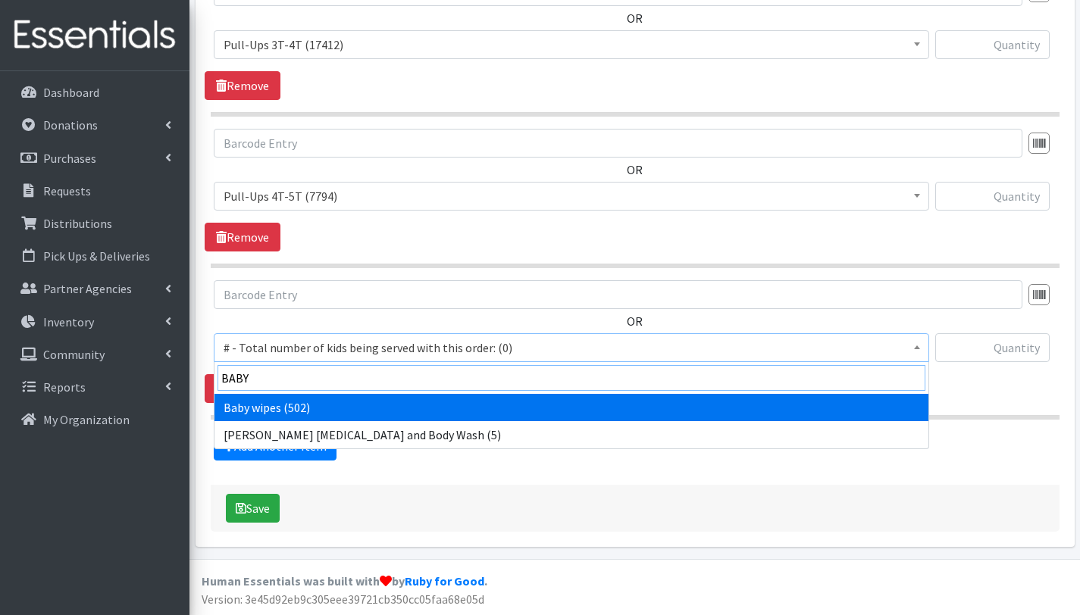
type input "BABY"
select select "2649"
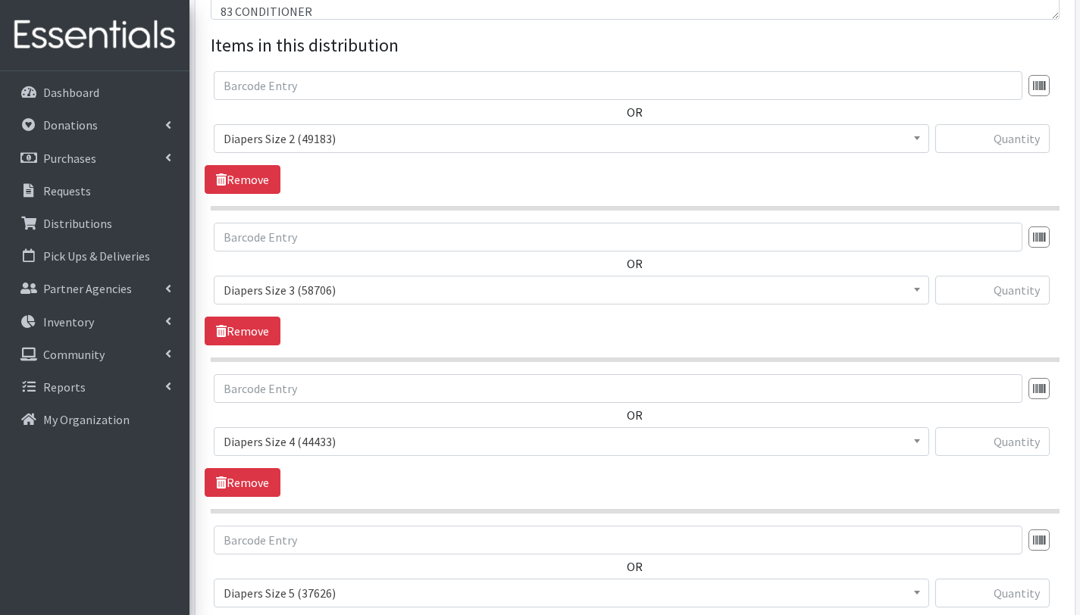
scroll to position [544, 0]
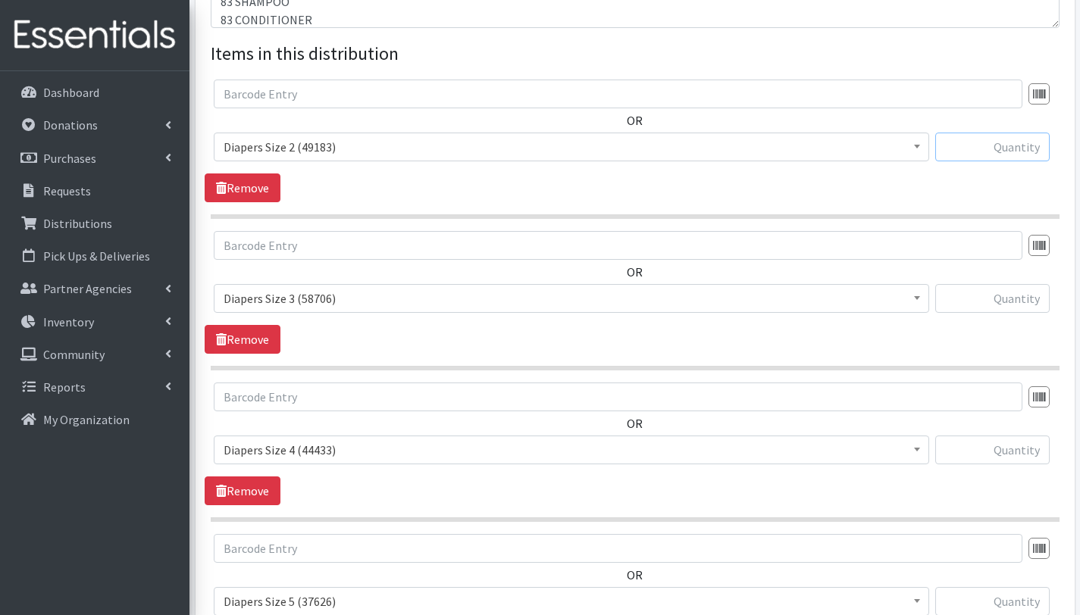
click at [974, 141] on input "text" at bounding box center [992, 147] width 114 height 29
type input "225"
click at [1000, 295] on input "text" at bounding box center [992, 298] width 114 height 29
type input "150"
click at [1023, 452] on input "text" at bounding box center [992, 450] width 114 height 29
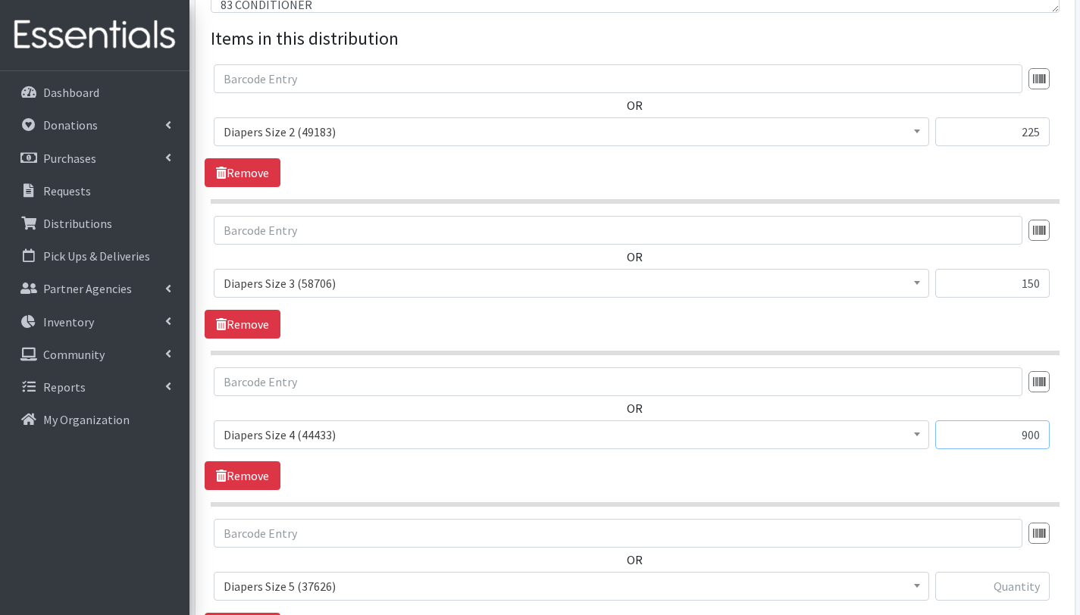
scroll to position [575, 0]
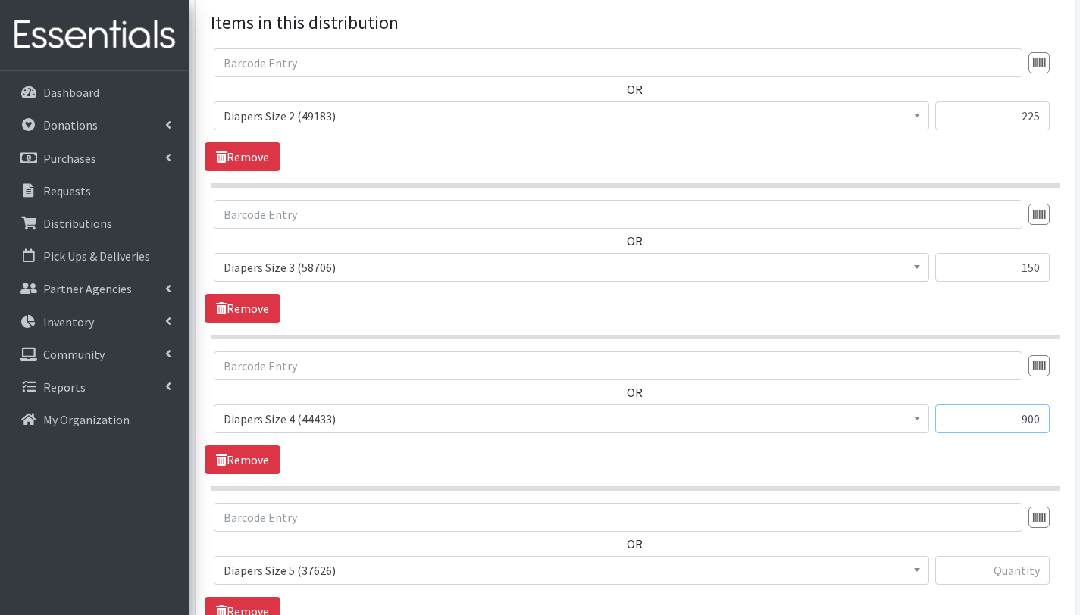
type input "900"
click at [993, 565] on input "text" at bounding box center [992, 570] width 114 height 29
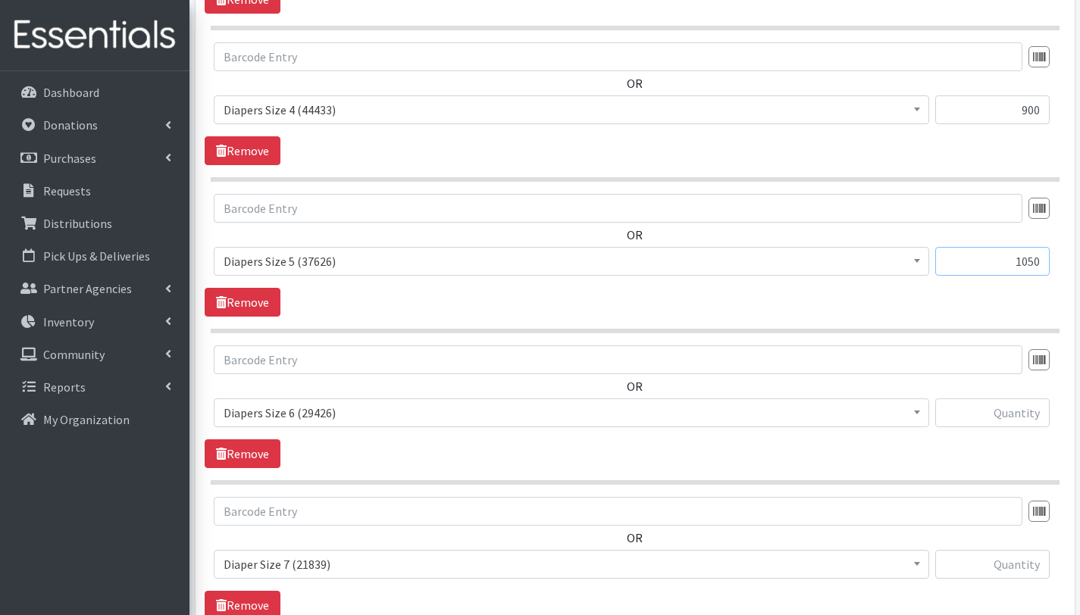
scroll to position [911, 0]
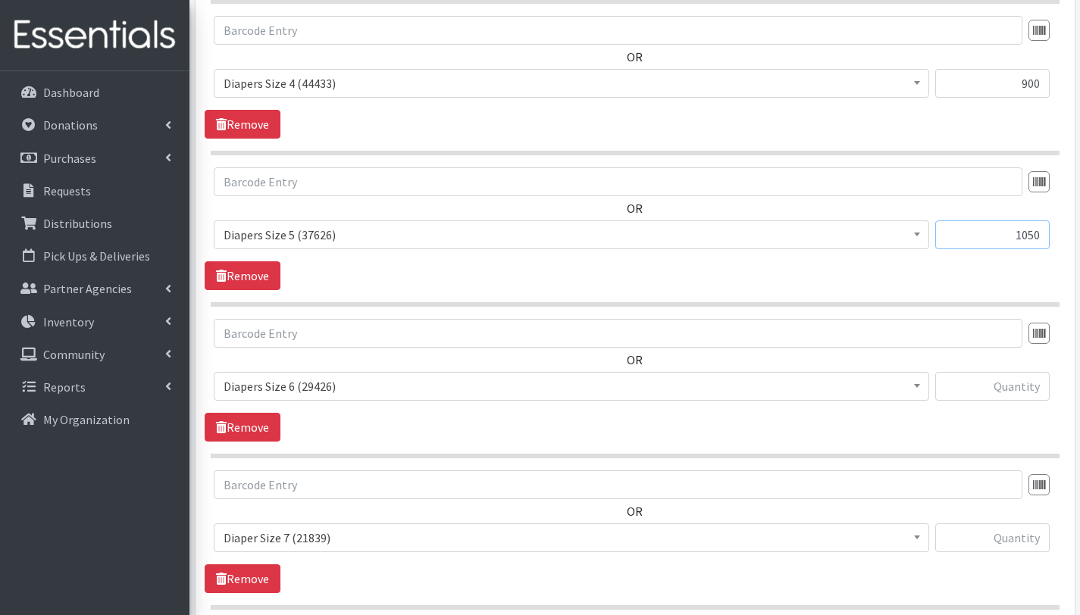
type input "1050"
click at [990, 389] on input "text" at bounding box center [992, 386] width 114 height 29
type input "1125"
click at [1028, 530] on input "text" at bounding box center [992, 538] width 114 height 29
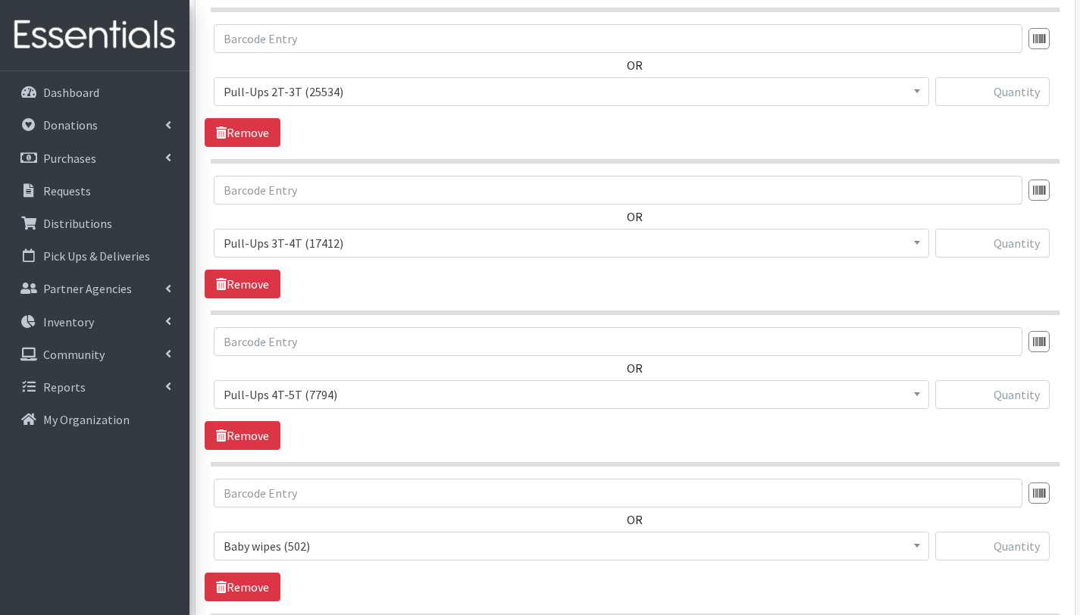
scroll to position [1512, 0]
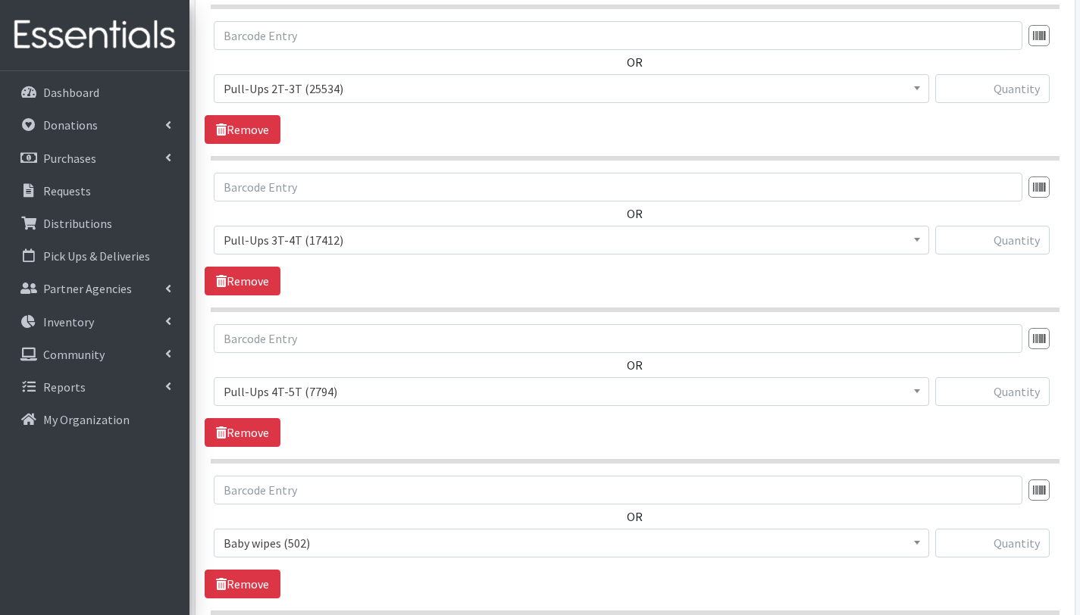
type input "450"
click at [1023, 87] on input "text" at bounding box center [992, 88] width 114 height 29
type input "450"
click at [1026, 233] on input "text" at bounding box center [992, 240] width 114 height 29
type input "675"
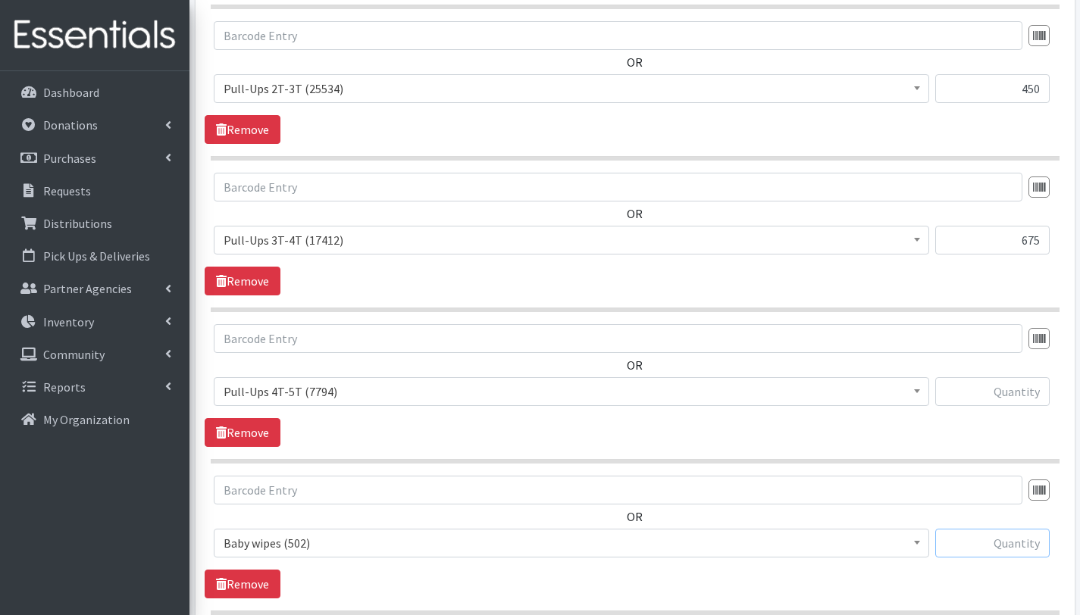
click at [1032, 539] on input "text" at bounding box center [992, 543] width 114 height 29
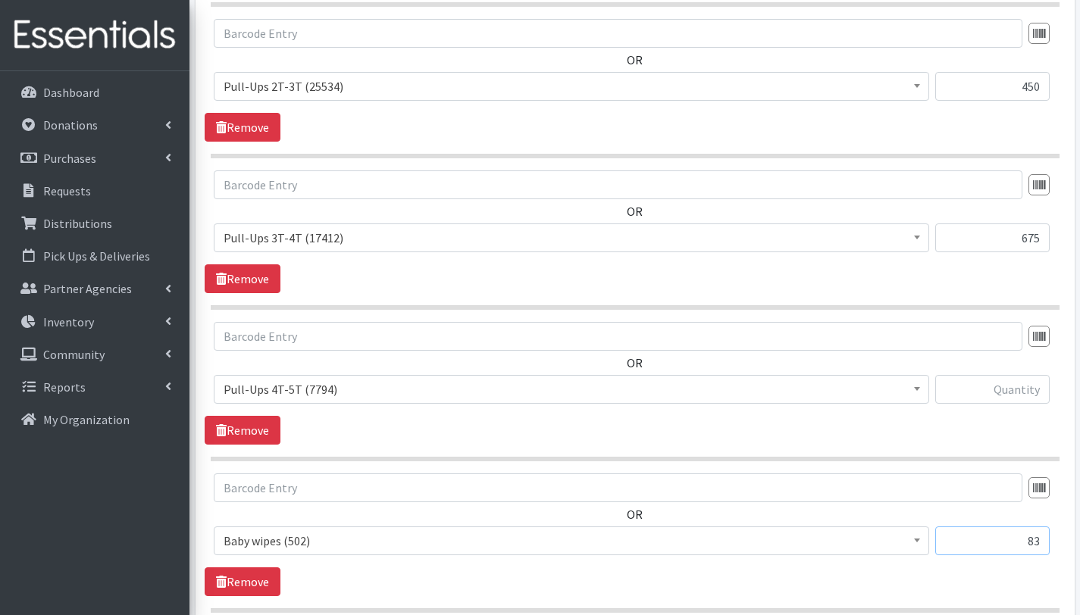
scroll to position [1515, 0]
type input "83"
click at [1026, 394] on input "text" at bounding box center [992, 388] width 114 height 29
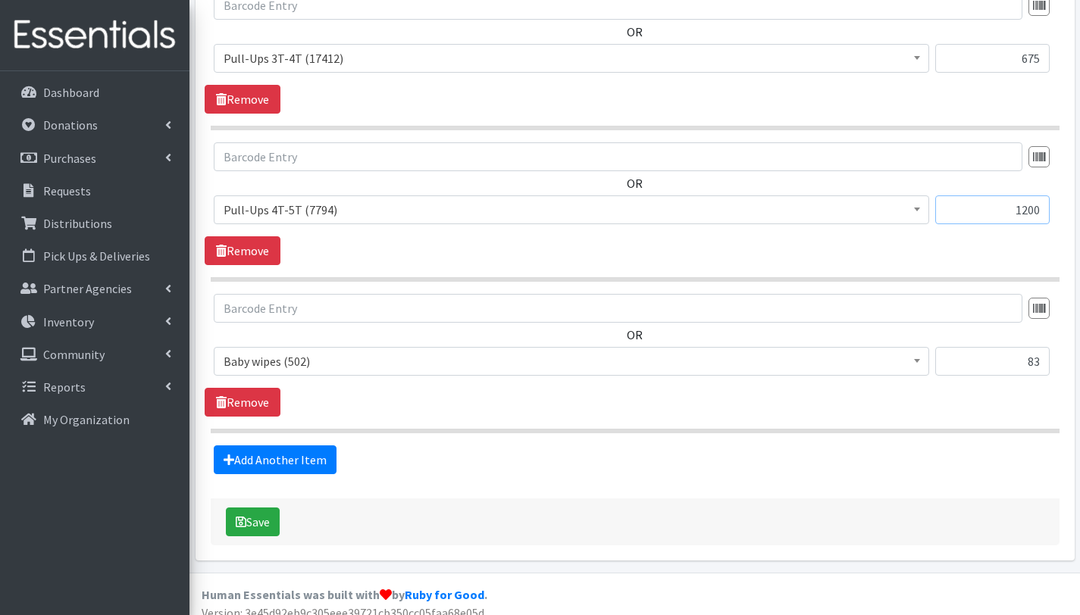
scroll to position [1707, 0]
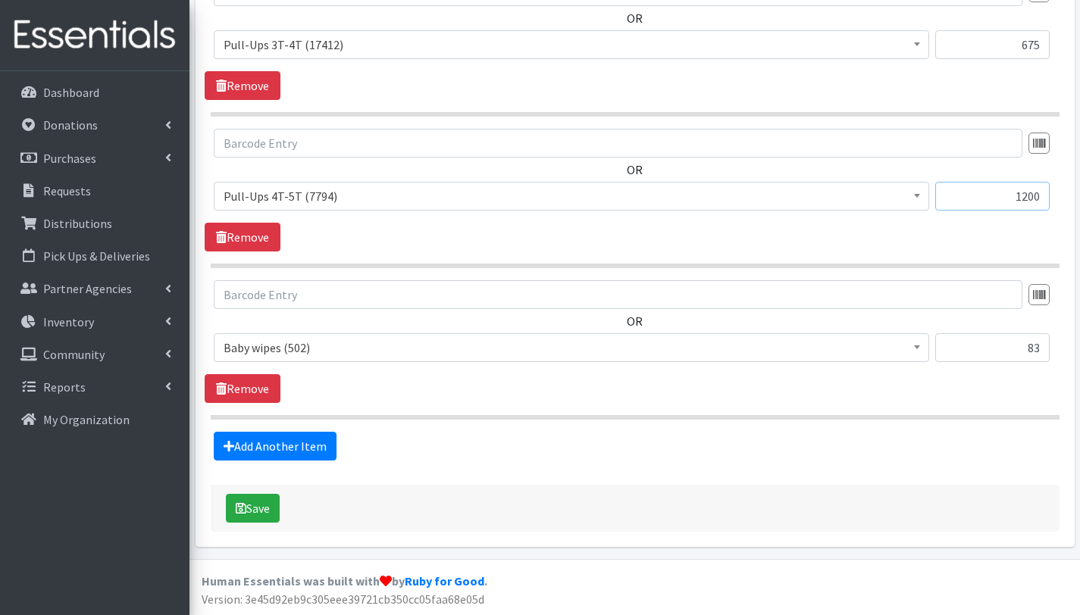
type input "1200"
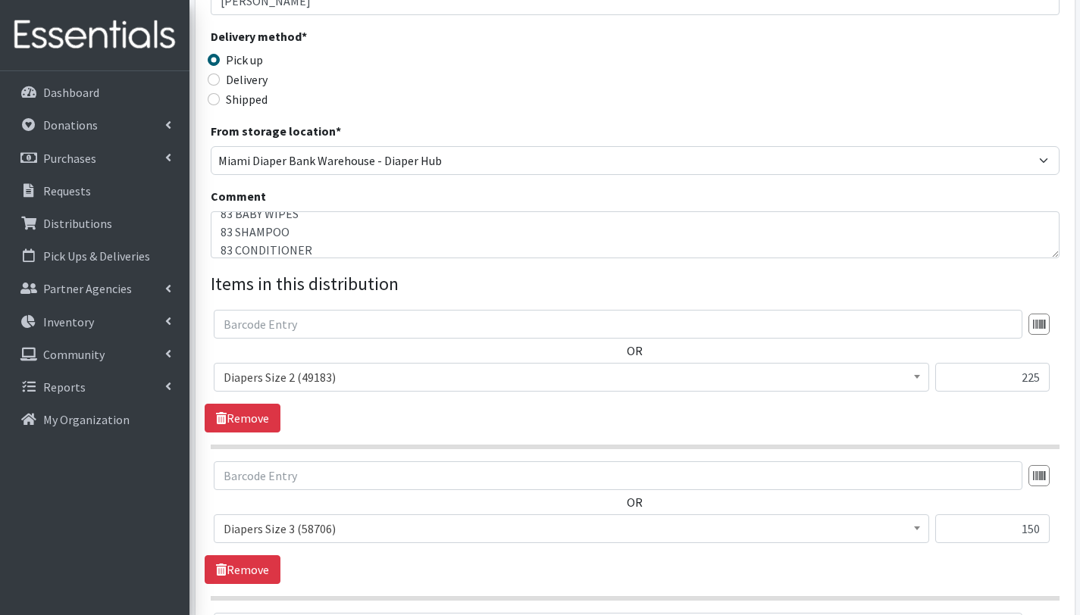
scroll to position [231, 0]
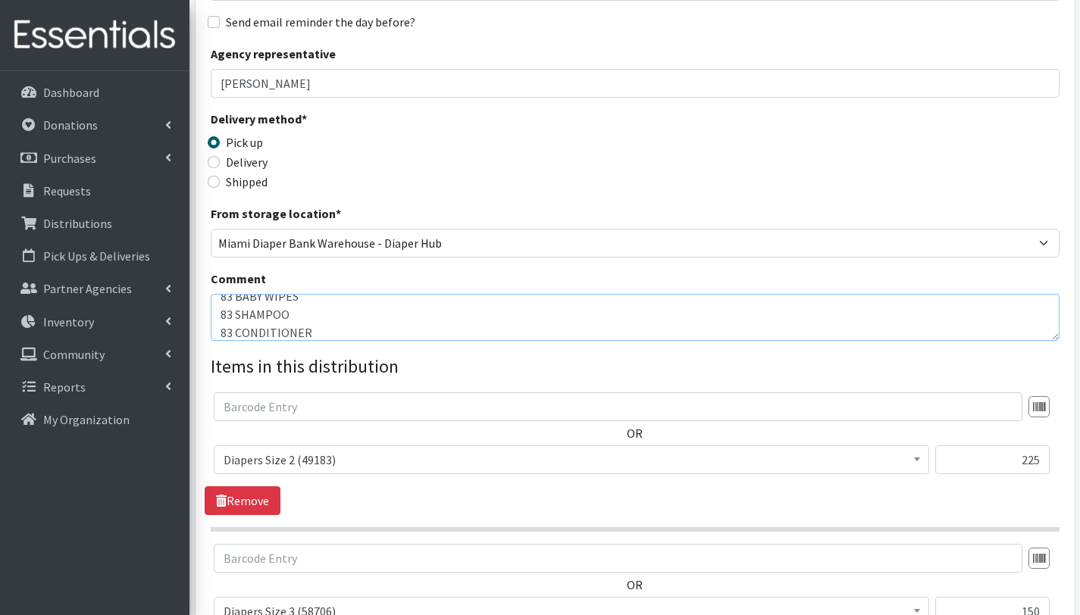
click at [341, 311] on textarea "FLDDDDRP Central 1. 10/06/2025 THIS ORDER IS SERVING 83 CHILDREN= OTHER BABY ES…" at bounding box center [635, 317] width 849 height 47
click at [439, 324] on textarea "FLDDDDRP Central 1. 10/06/2025 THIS ORDER IS SERVING 83 CHILDREN= OTHER BABY ES…" at bounding box center [635, 317] width 849 height 47
click at [232, 308] on textarea "FLDDDDRP Central 1. 10/06/2025 THIS ORDER IS SERVING 83 CHILDREN= 59 HOUSEHOLDS…" at bounding box center [635, 317] width 849 height 47
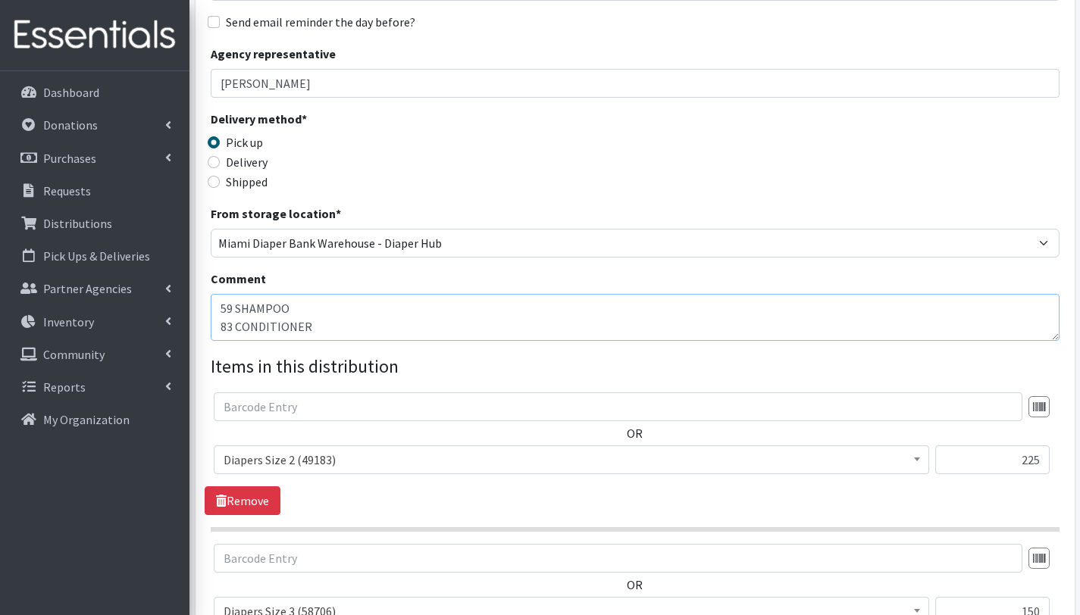
click at [230, 327] on textarea "FLDDDDRP Central 1. 10/06/2025 THIS ORDER IS SERVING 83 CHILDREN= 59 HOUSEHOLDS…" at bounding box center [635, 317] width 849 height 47
type textarea "FLDDDDRP Central 1. 10/06/2025 THIS ORDER IS SERVING 83 CHILDREN= 59 HOUSEHOLDS…"
click at [281, 377] on legend "Items in this distribution" at bounding box center [635, 366] width 849 height 27
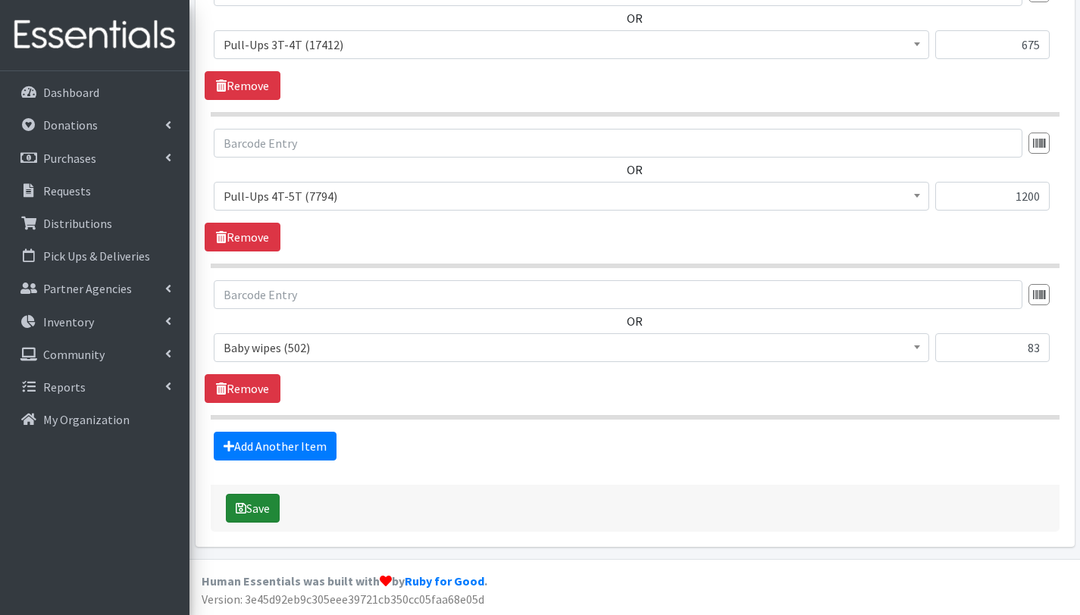
click at [261, 505] on button "Save" at bounding box center [253, 508] width 54 height 29
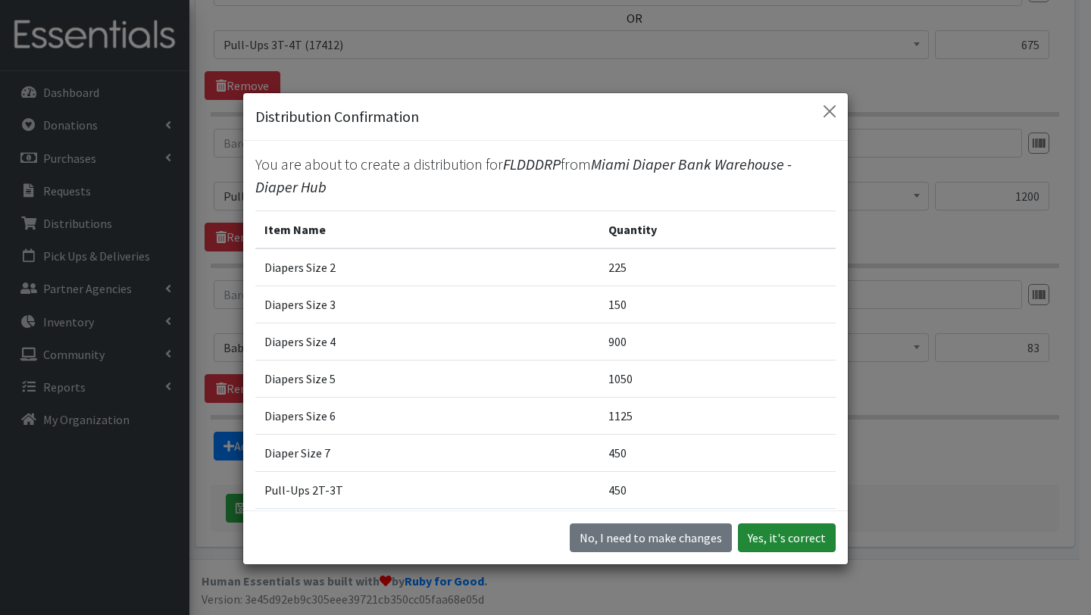
click at [781, 539] on button "Yes, it's correct" at bounding box center [787, 538] width 98 height 29
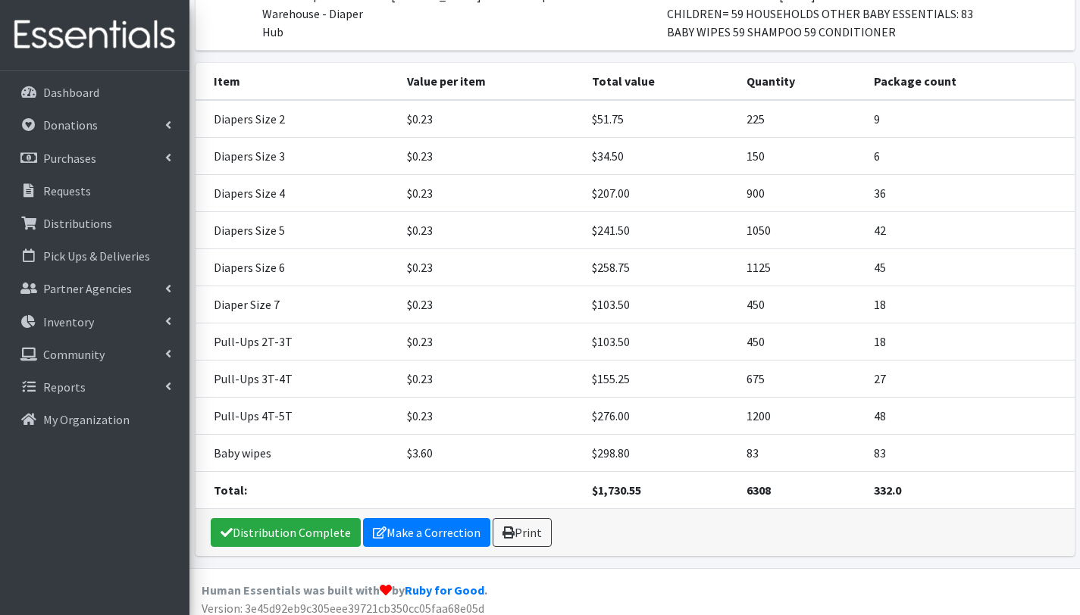
scroll to position [313, 0]
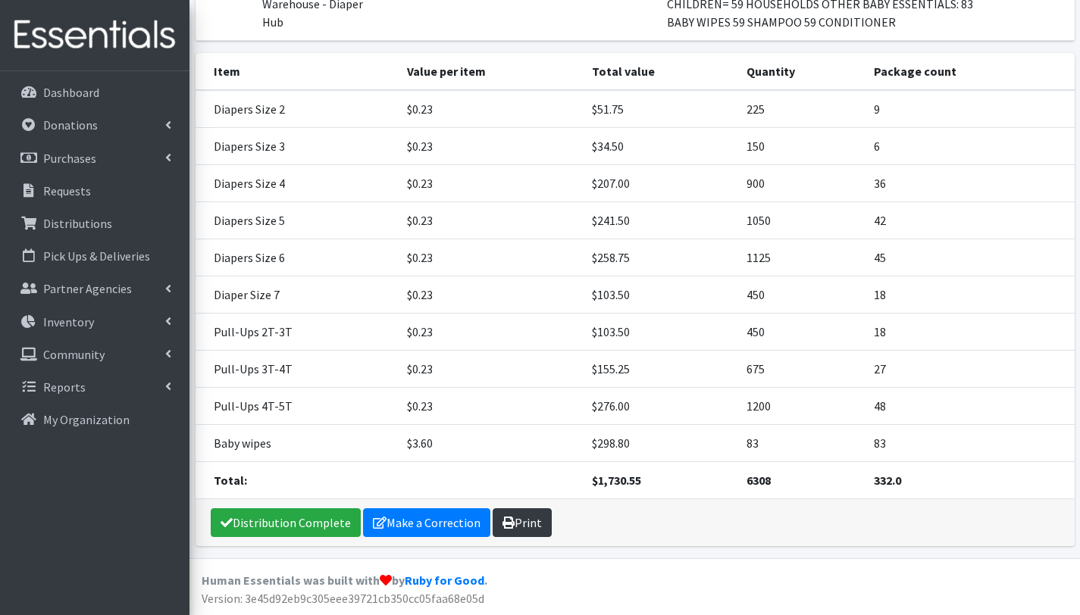
click at [523, 520] on link "Print" at bounding box center [521, 522] width 59 height 29
